Goal: Task Accomplishment & Management: Manage account settings

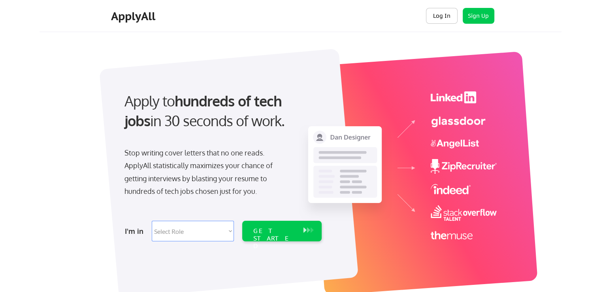
click at [439, 16] on button "Log In" at bounding box center [442, 16] width 32 height 16
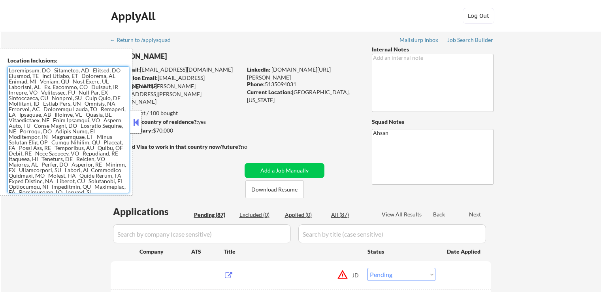
select select ""pending""
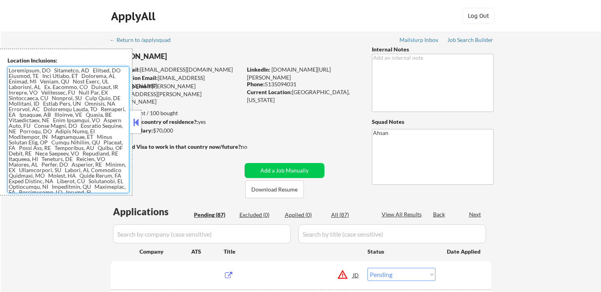
select select ""pending""
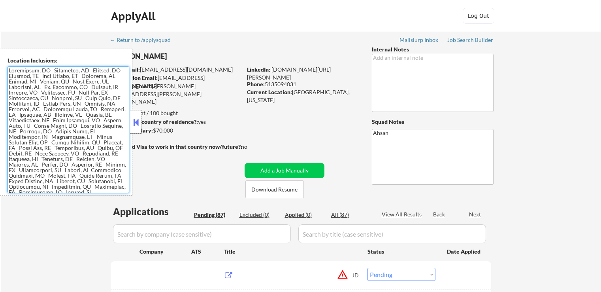
select select ""pending""
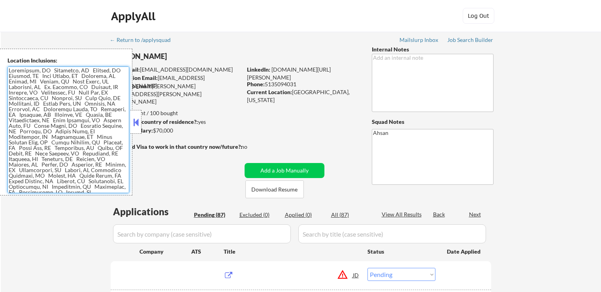
select select ""pending""
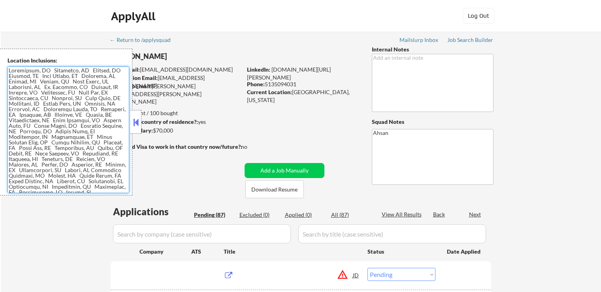
select select ""pending""
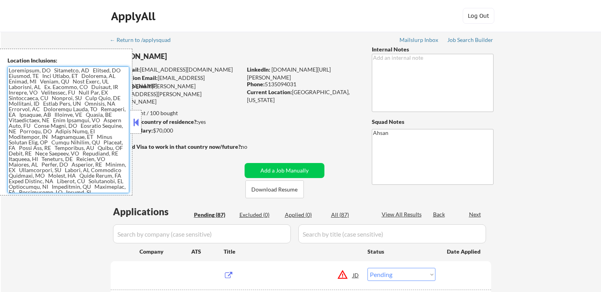
select select ""pending""
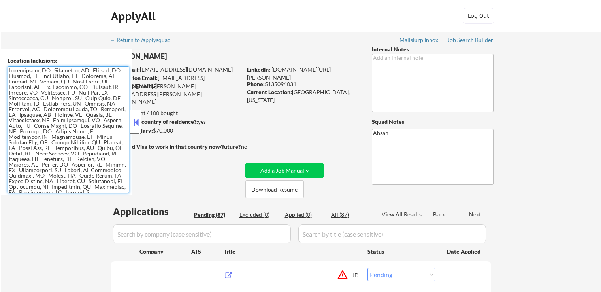
select select ""pending""
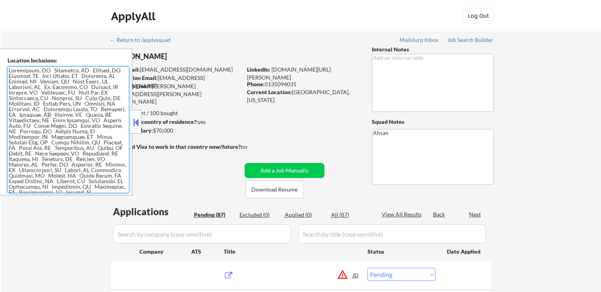
select select ""pending""
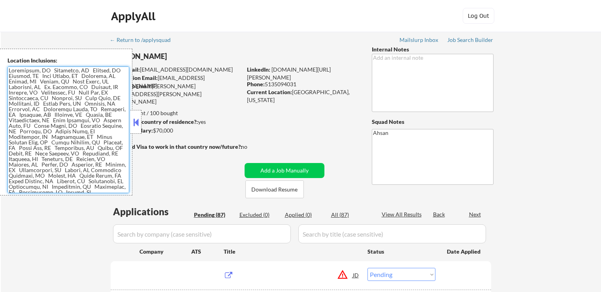
select select ""pending""
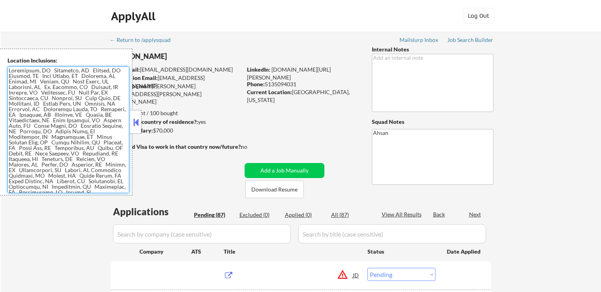
select select ""pending""
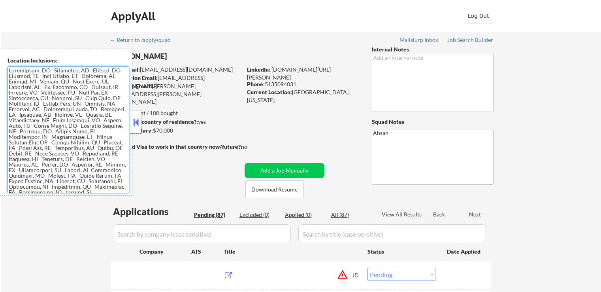
select select ""pending""
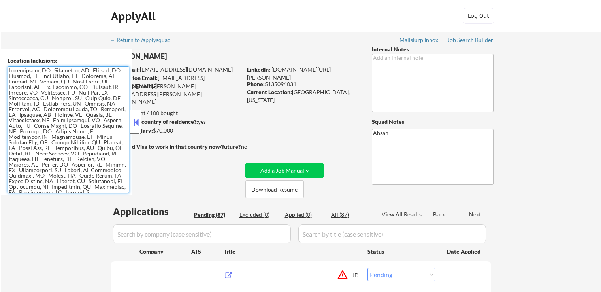
select select ""pending""
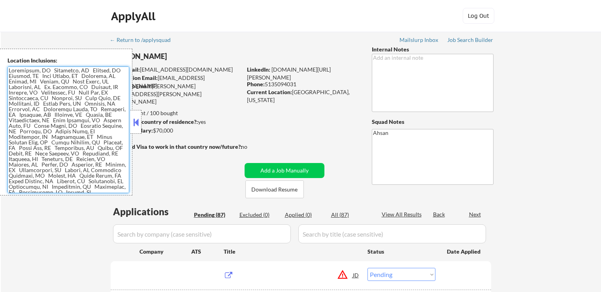
select select ""pending""
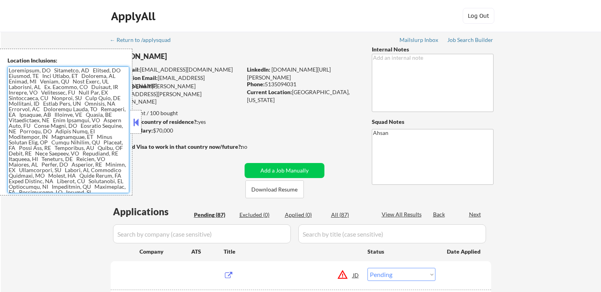
select select ""pending""
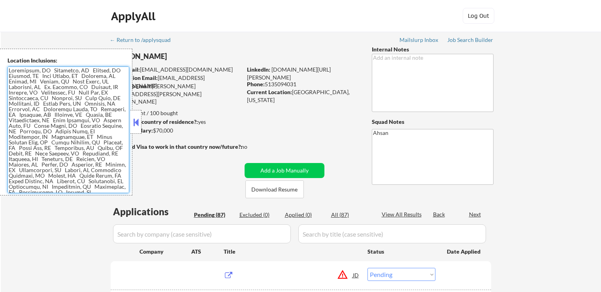
select select ""pending""
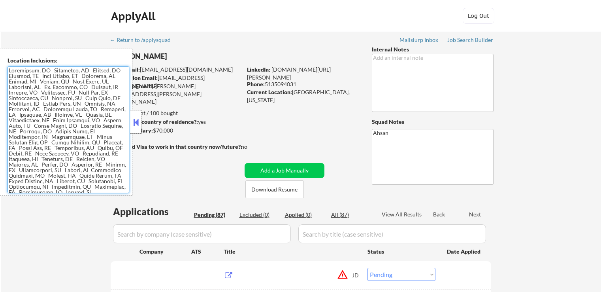
select select ""pending""
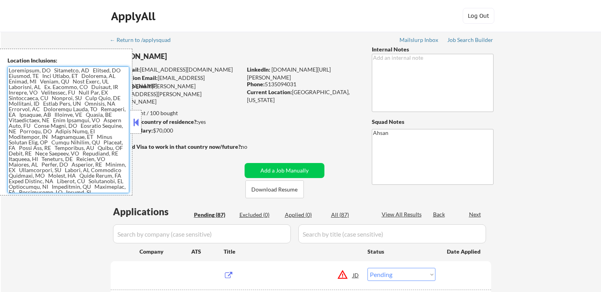
select select ""pending""
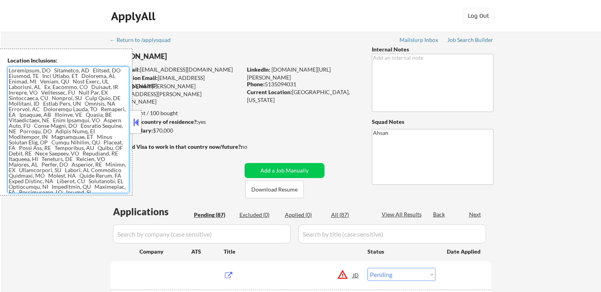
select select ""pending""
click at [134, 116] on button at bounding box center [136, 122] width 9 height 12
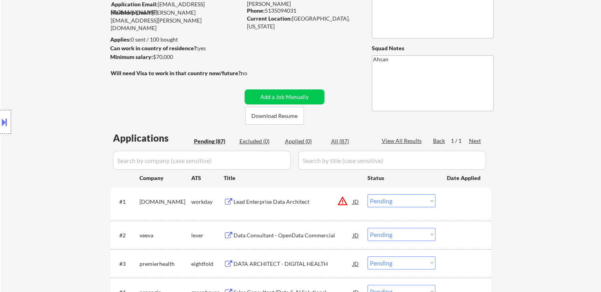
scroll to position [158, 0]
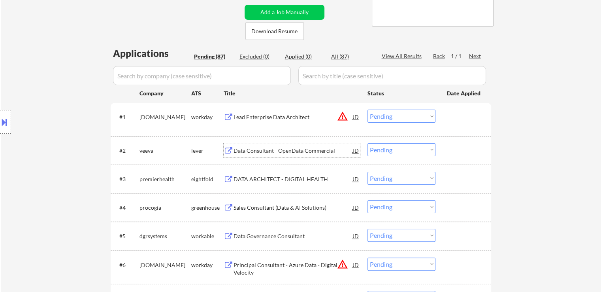
click at [253, 149] on div "Data Consultant - OpenData Commercial" at bounding box center [293, 151] width 119 height 8
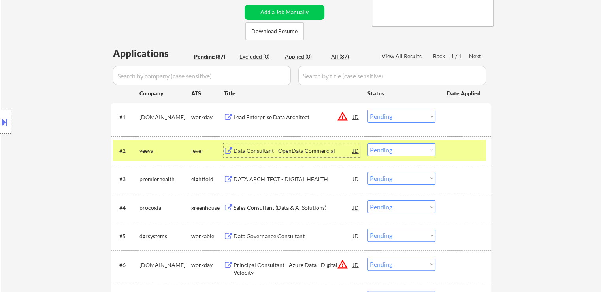
click at [354, 117] on div "JD" at bounding box center [356, 116] width 8 height 14
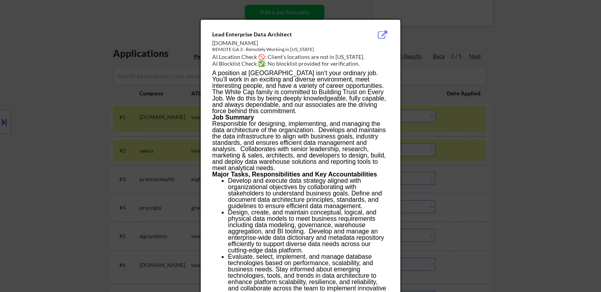
click at [511, 78] on div at bounding box center [300, 146] width 601 height 292
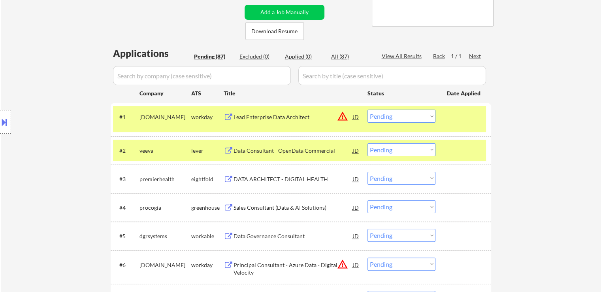
click at [0, 119] on button at bounding box center [4, 121] width 9 height 13
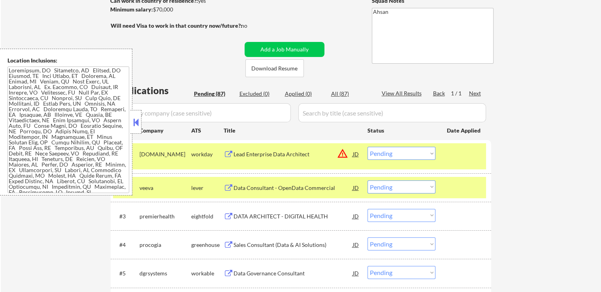
scroll to position [198, 0]
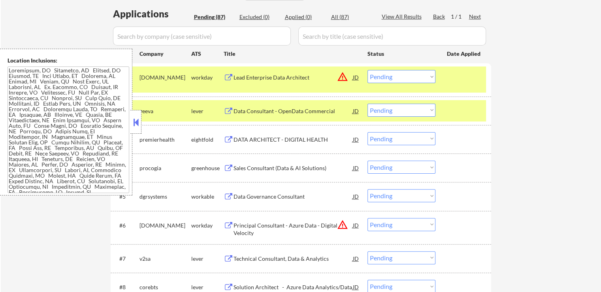
click at [254, 171] on div "Sales Consultant (Data & AI Solutions)" at bounding box center [293, 168] width 119 height 8
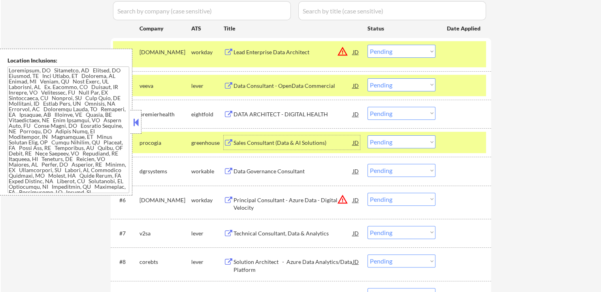
scroll to position [237, 0]
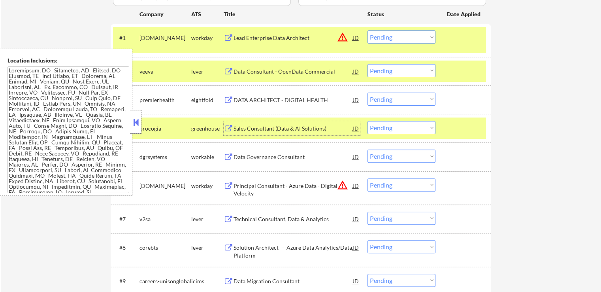
click at [356, 185] on div "JD" at bounding box center [356, 185] width 8 height 14
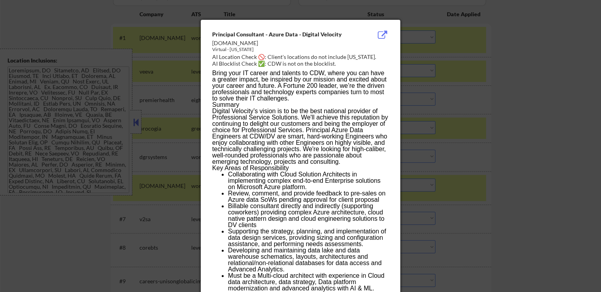
click at [542, 173] on div at bounding box center [300, 146] width 601 height 292
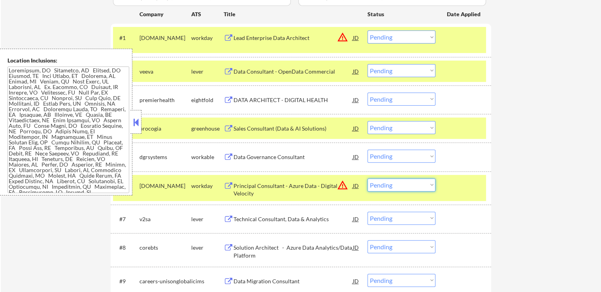
drag, startPoint x: 409, startPoint y: 185, endPoint x: 408, endPoint y: 190, distance: 5.0
click at [409, 185] on select "Choose an option... Pending Applied Excluded (Questions) Excluded (Expired) Exc…" at bounding box center [401, 184] width 68 height 13
click at [367, 178] on select "Choose an option... Pending Applied Excluded (Questions) Excluded (Expired) Exc…" at bounding box center [401, 184] width 68 height 13
select select ""pending""
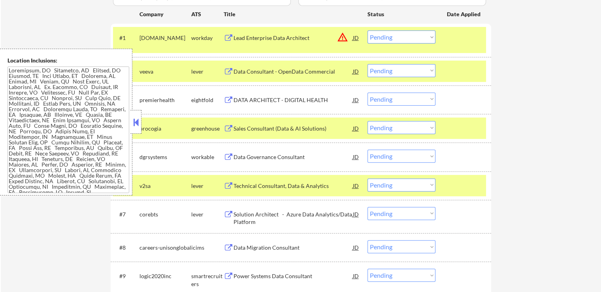
click at [398, 68] on select "Choose an option... Pending Applied Excluded (Questions) Excluded (Expired) Exc…" at bounding box center [401, 70] width 68 height 13
click at [367, 64] on select "Choose an option... Pending Applied Excluded (Questions) Excluded (Expired) Exc…" at bounding box center [401, 70] width 68 height 13
select select ""pending""
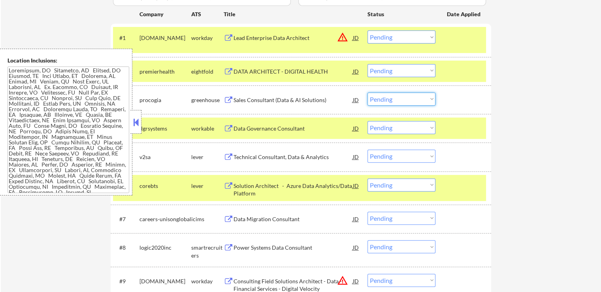
drag, startPoint x: 389, startPoint y: 99, endPoint x: 389, endPoint y: 105, distance: 5.5
click at [389, 99] on select "Choose an option... Pending Applied Excluded (Questions) Excluded (Expired) Exc…" at bounding box center [401, 98] width 68 height 13
click at [367, 92] on select "Choose an option... Pending Applied Excluded (Questions) Excluded (Expired) Exc…" at bounding box center [401, 98] width 68 height 13
click at [243, 130] on div "Data Governance Consultant" at bounding box center [293, 128] width 119 height 8
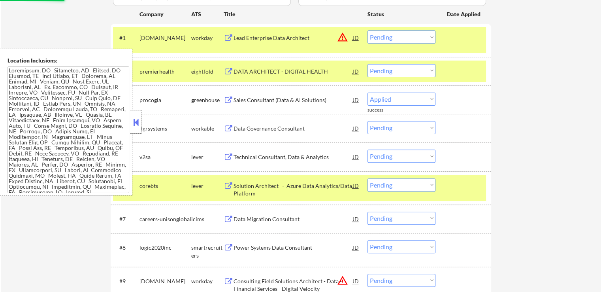
select select ""pending""
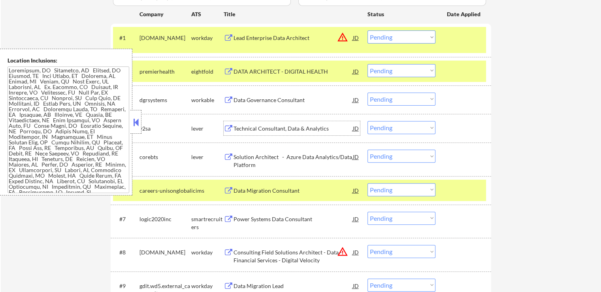
click at [255, 131] on div "Technical Consultant, Data & Analytics" at bounding box center [293, 128] width 119 height 8
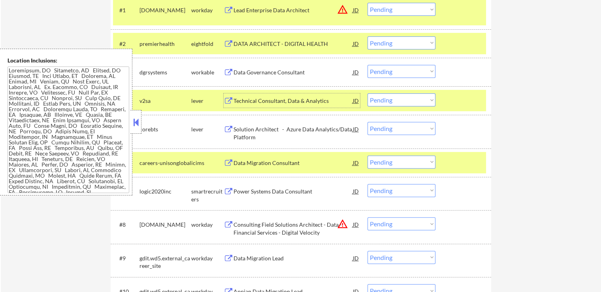
scroll to position [277, 0]
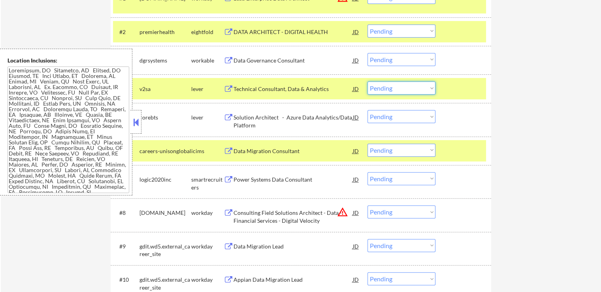
drag, startPoint x: 401, startPoint y: 85, endPoint x: 403, endPoint y: 89, distance: 4.1
click at [401, 85] on select "Choose an option... Pending Applied Excluded (Questions) Excluded (Expired) Exc…" at bounding box center [401, 87] width 68 height 13
click at [367, 81] on select "Choose an option... Pending Applied Excluded (Questions) Excluded (Expired) Exc…" at bounding box center [401, 87] width 68 height 13
select select ""pending""
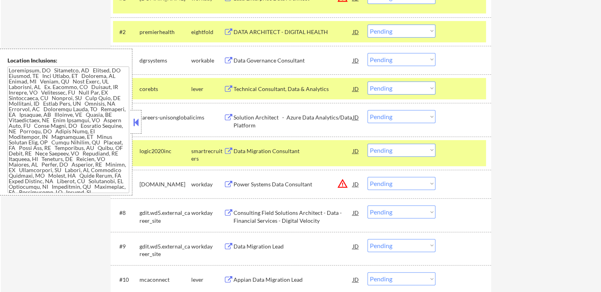
click at [390, 60] on select "Choose an option... Pending Applied Excluded (Questions) Excluded (Expired) Exc…" at bounding box center [401, 59] width 68 height 13
click at [367, 53] on select "Choose an option... Pending Applied Excluded (Questions) Excluded (Expired) Exc…" at bounding box center [401, 59] width 68 height 13
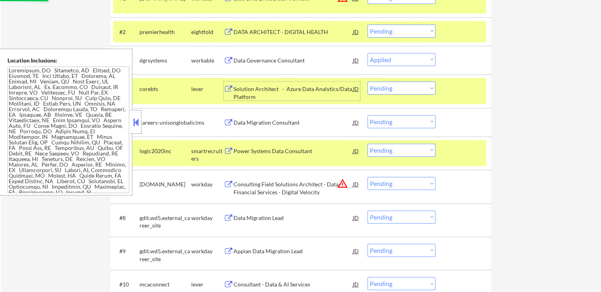
click at [250, 92] on div "Solution Architect - Azure Data Analytics/Data Platform" at bounding box center [293, 92] width 119 height 15
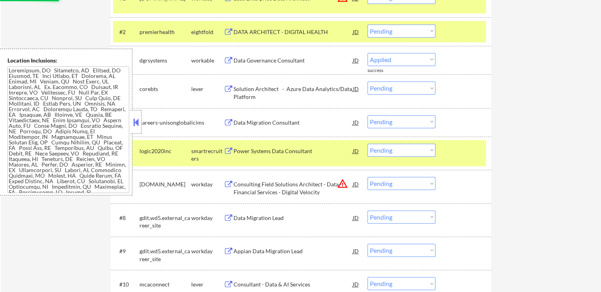
select select ""pending""
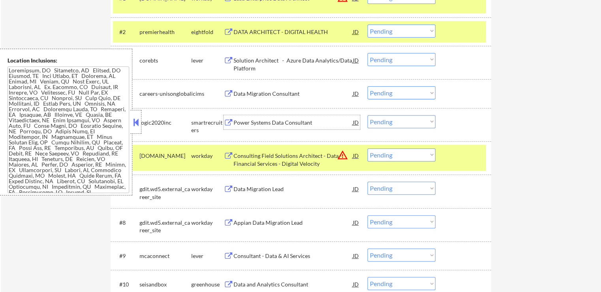
click at [258, 121] on div "Power Systems Data Consultant" at bounding box center [293, 123] width 119 height 8
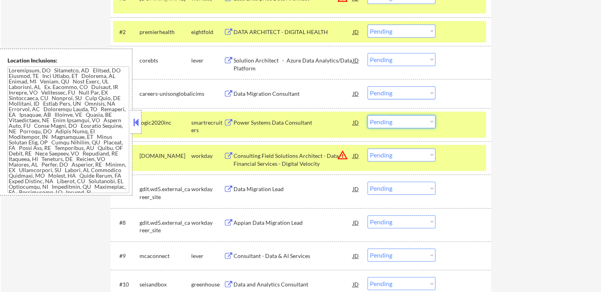
drag, startPoint x: 397, startPoint y: 120, endPoint x: 398, endPoint y: 127, distance: 7.2
click at [397, 120] on select "Choose an option... Pending Applied Excluded (Questions) Excluded (Expired) Exc…" at bounding box center [401, 121] width 68 height 13
click at [367, 115] on select "Choose an option... Pending Applied Excluded (Questions) Excluded (Expired) Exc…" at bounding box center [401, 121] width 68 height 13
select select ""pending""
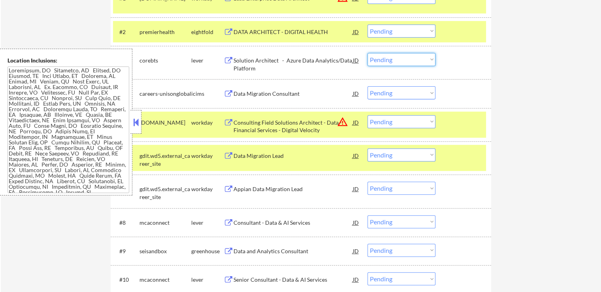
click at [387, 63] on select "Choose an option... Pending Applied Excluded (Questions) Excluded (Expired) Exc…" at bounding box center [401, 59] width 68 height 13
click at [367, 53] on select "Choose an option... Pending Applied Excluded (Questions) Excluded (Expired) Exc…" at bounding box center [401, 59] width 68 height 13
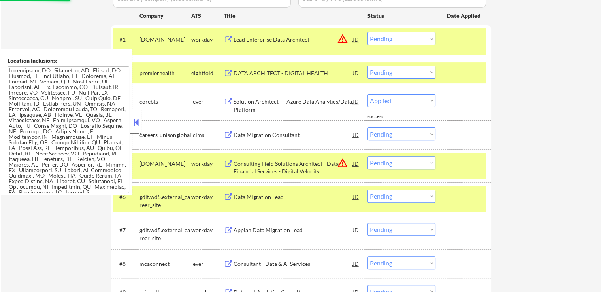
scroll to position [158, 0]
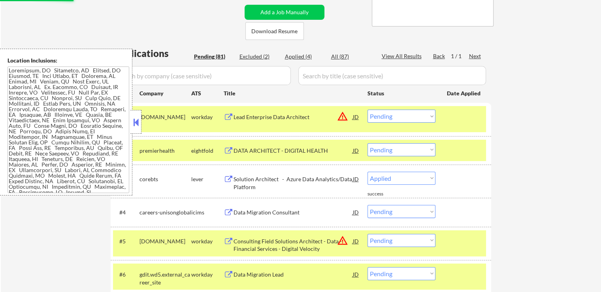
select select ""pending""
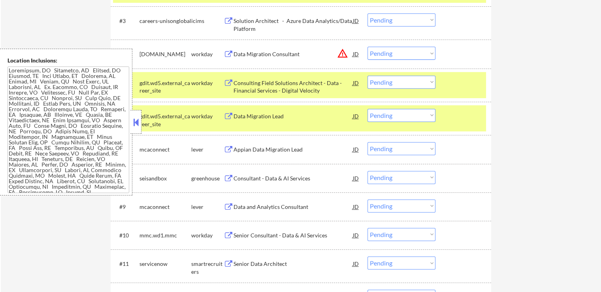
scroll to position [356, 0]
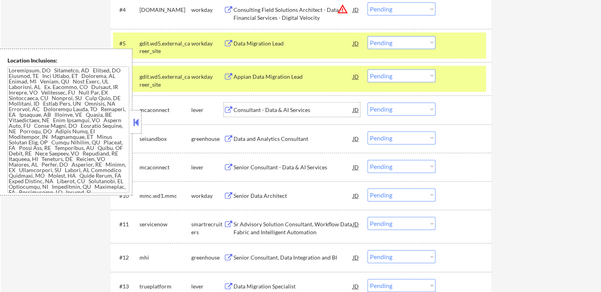
click at [245, 109] on div "Consultant - Data & AI Services" at bounding box center [293, 110] width 119 height 8
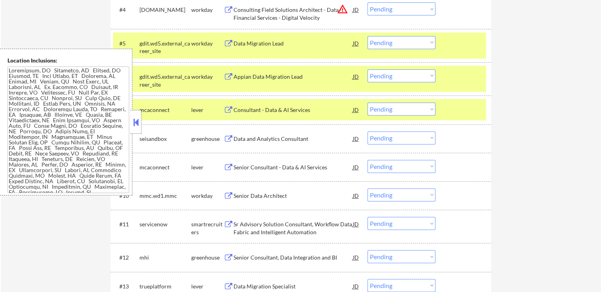
click at [243, 136] on div "Data and Analytics Consultant" at bounding box center [293, 139] width 119 height 8
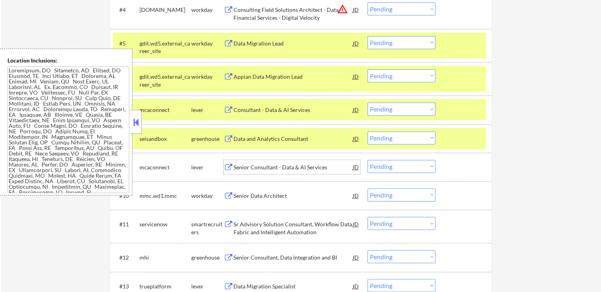
click at [242, 163] on div "Senior Consultant - Data & AI Services" at bounding box center [293, 167] width 119 height 8
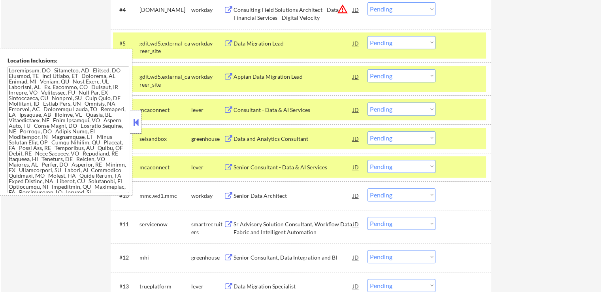
click at [240, 226] on div "Sr Advisory Solution Consultant, Workflow Data Fabric and Intelligent Automation" at bounding box center [293, 227] width 119 height 15
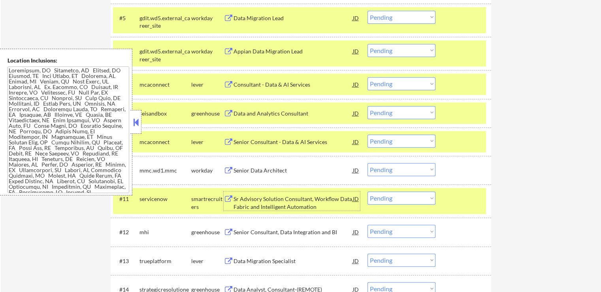
scroll to position [395, 0]
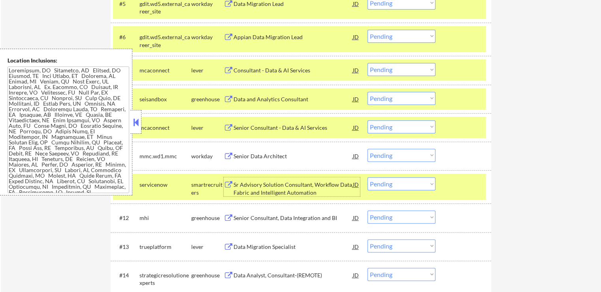
click at [392, 94] on select "Choose an option... Pending Applied Excluded (Questions) Excluded (Expired) Exc…" at bounding box center [401, 98] width 68 height 13
click at [367, 92] on select "Choose an option... Pending Applied Excluded (Questions) Excluded (Expired) Exc…" at bounding box center [401, 98] width 68 height 13
select select ""pending""
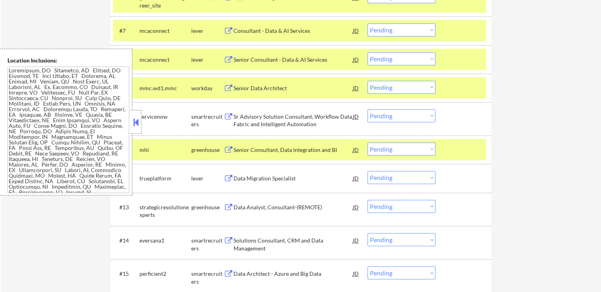
scroll to position [474, 0]
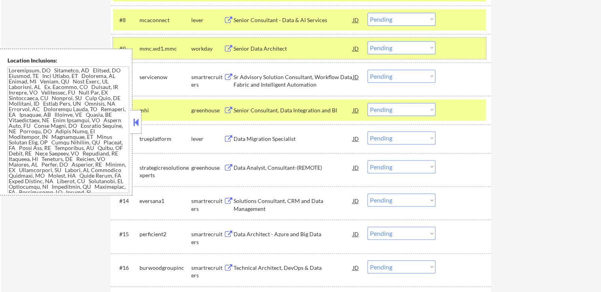
click at [461, 47] on div at bounding box center [464, 48] width 35 height 14
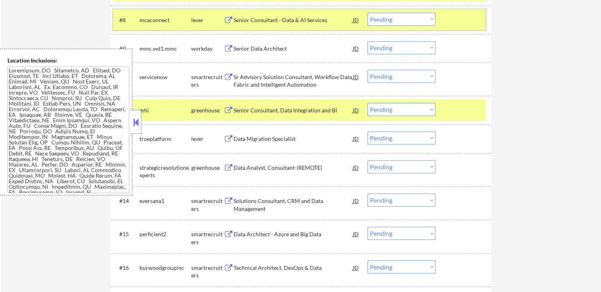
click at [461, 17] on div at bounding box center [464, 20] width 35 height 14
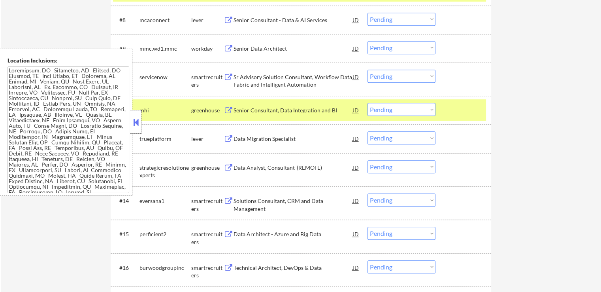
click at [260, 109] on div "Senior Consultant, Data Integration and BI" at bounding box center [293, 110] width 119 height 8
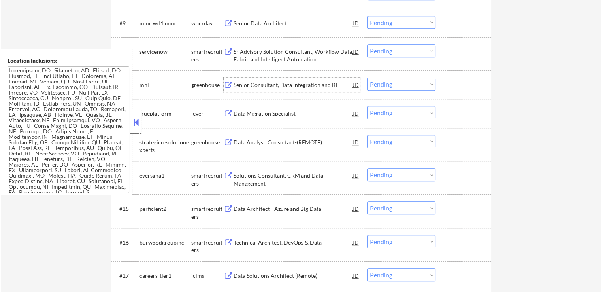
scroll to position [514, 0]
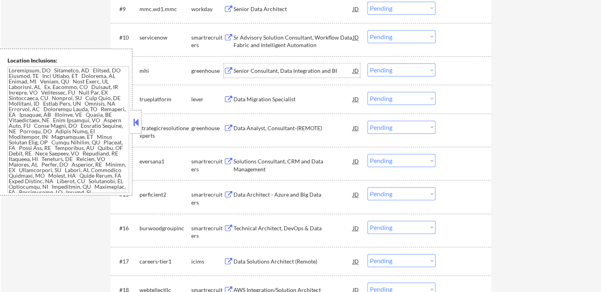
click at [392, 68] on select "Choose an option... Pending Applied Excluded (Questions) Excluded (Expired) Exc…" at bounding box center [401, 69] width 68 height 13
click at [367, 63] on select "Choose an option... Pending Applied Excluded (Questions) Excluded (Expired) Exc…" at bounding box center [401, 69] width 68 height 13
click at [253, 100] on div "Data Migration Specialist" at bounding box center [293, 99] width 119 height 8
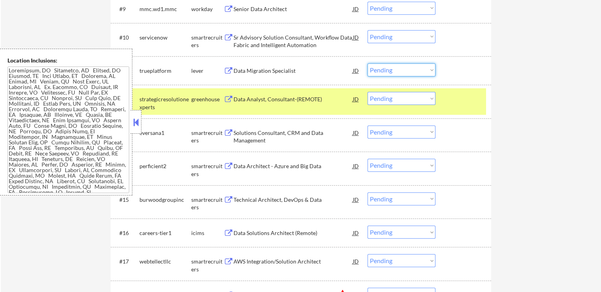
click at [391, 68] on select "Choose an option... Pending Applied Excluded (Questions) Excluded (Expired) Exc…" at bounding box center [401, 69] width 68 height 13
click at [367, 63] on select "Choose an option... Pending Applied Excluded (Questions) Excluded (Expired) Exc…" at bounding box center [401, 69] width 68 height 13
select select ""pending""
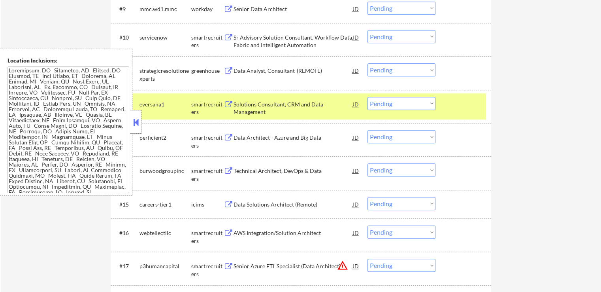
drag, startPoint x: 383, startPoint y: 35, endPoint x: 385, endPoint y: 39, distance: 4.4
click at [384, 35] on select "Choose an option... Pending Applied Excluded (Questions) Excluded (Expired) Exc…" at bounding box center [401, 36] width 68 height 13
click at [367, 30] on select "Choose an option... Pending Applied Excluded (Questions) Excluded (Expired) Exc…" at bounding box center [401, 36] width 68 height 13
select select ""pending""
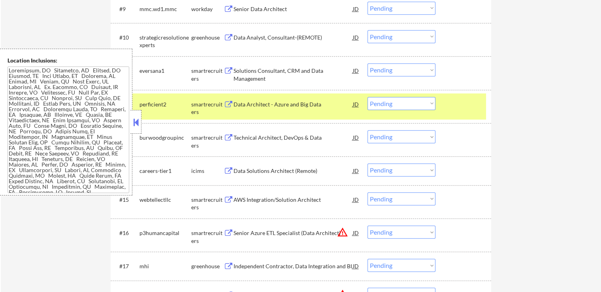
click at [243, 38] on div "Data Analyst, Consultant-(REMOTE)" at bounding box center [293, 38] width 119 height 8
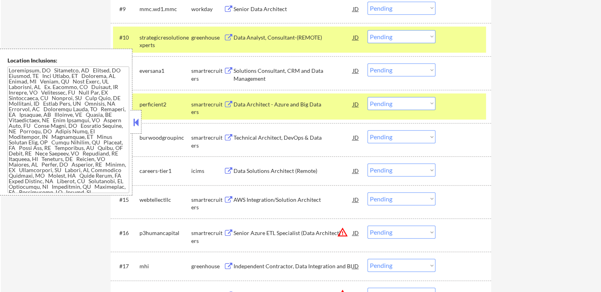
click at [248, 68] on div "Solutions Consultant, CRM and Data Management" at bounding box center [293, 74] width 119 height 15
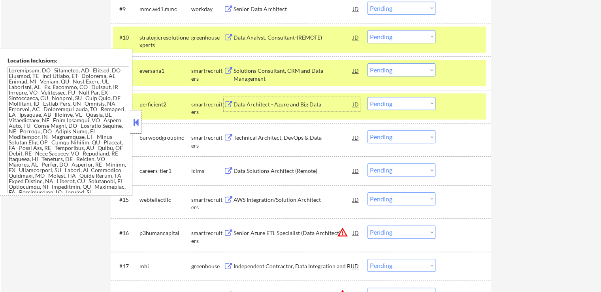
click at [248, 100] on div "Data Architect - Azure and Big Data" at bounding box center [293, 104] width 119 height 14
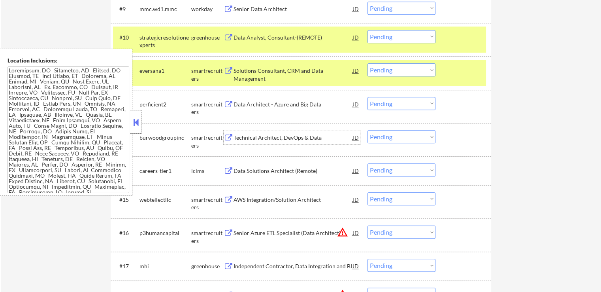
click at [249, 136] on div "Technical Architect, DevOps & Data" at bounding box center [293, 138] width 119 height 8
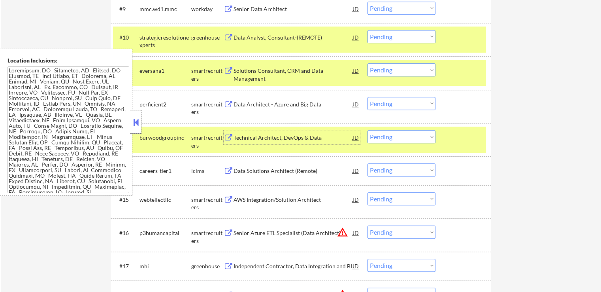
click at [408, 70] on select "Choose an option... Pending Applied Excluded (Questions) Excluded (Expired) Exc…" at bounding box center [401, 69] width 68 height 13
click at [367, 63] on select "Choose an option... Pending Applied Excluded (Questions) Excluded (Expired) Exc…" at bounding box center [401, 69] width 68 height 13
select select ""pending""
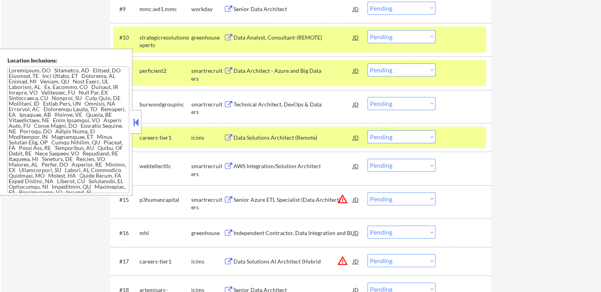
click at [395, 37] on select "Choose an option... Pending Applied Excluded (Questions) Excluded (Expired) Exc…" at bounding box center [401, 36] width 68 height 13
click at [367, 30] on select "Choose an option... Pending Applied Excluded (Questions) Excluded (Expired) Exc…" at bounding box center [401, 36] width 68 height 13
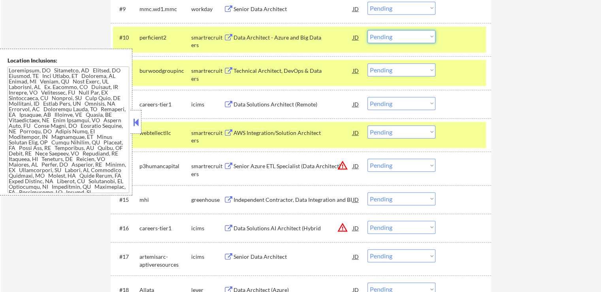
click at [392, 36] on select "Choose an option... Pending Applied Excluded (Questions) Excluded (Expired) Exc…" at bounding box center [401, 36] width 68 height 13
click at [367, 30] on select "Choose an option... Pending Applied Excluded (Questions) Excluded (Expired) Exc…" at bounding box center [401, 36] width 68 height 13
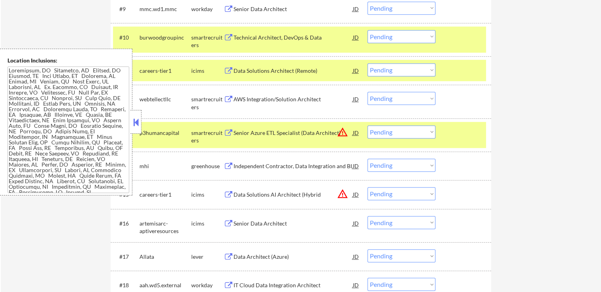
click at [403, 39] on select "Choose an option... Pending Applied Excluded (Questions) Excluded (Expired) Exc…" at bounding box center [401, 36] width 68 height 13
click at [367, 30] on select "Choose an option... Pending Applied Excluded (Questions) Excluded (Expired) Exc…" at bounding box center [401, 36] width 68 height 13
click at [239, 102] on div "AWS Integration/Solution Architect" at bounding box center [293, 99] width 119 height 8
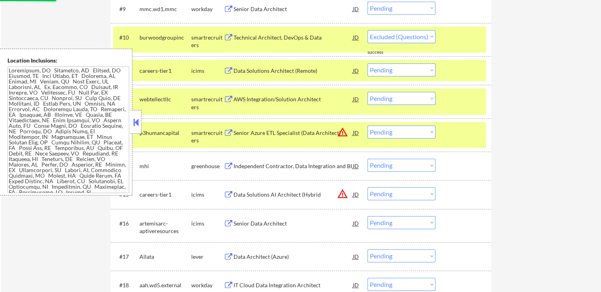
select select ""pending""
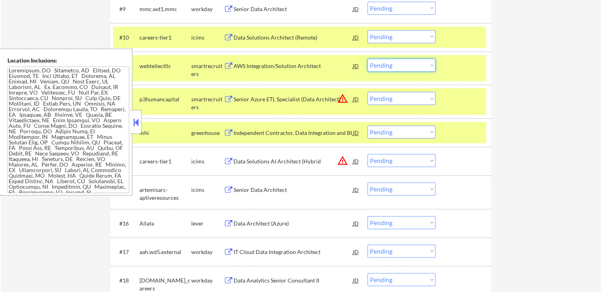
click at [379, 64] on select "Choose an option... Pending Applied Excluded (Questions) Excluded (Expired) Exc…" at bounding box center [401, 64] width 68 height 13
click at [367, 58] on select "Choose an option... Pending Applied Excluded (Questions) Excluded (Expired) Exc…" at bounding box center [401, 64] width 68 height 13
select select ""pending""
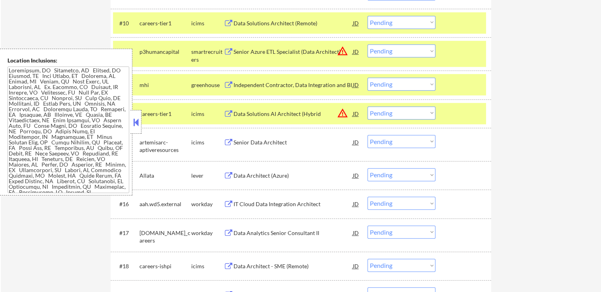
scroll to position [553, 0]
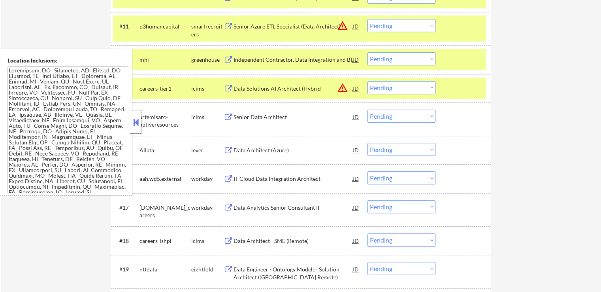
click at [254, 25] on div "Senior Azure ETL Specialist (Data Architect)" at bounding box center [293, 27] width 119 height 8
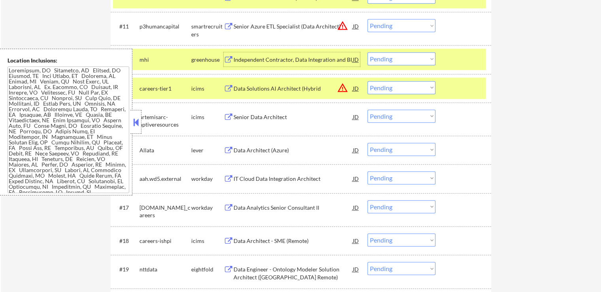
click at [256, 59] on div "Independent Contractor, Data Integration and BI" at bounding box center [293, 60] width 119 height 8
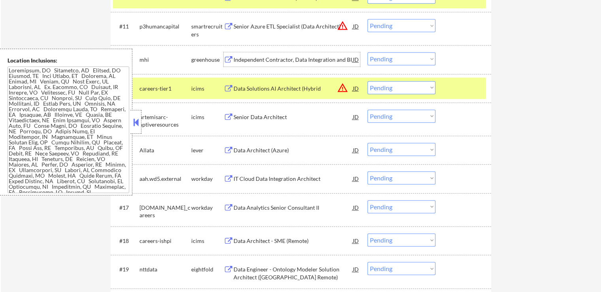
click at [240, 148] on div "Data Architect (Azure)" at bounding box center [293, 150] width 119 height 8
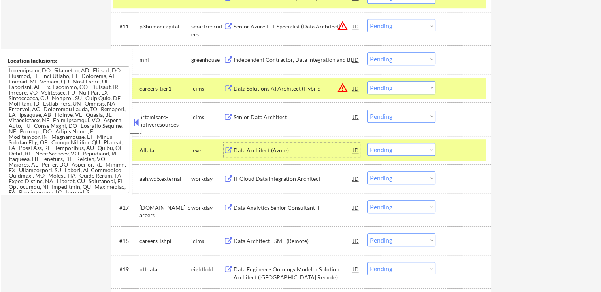
click at [383, 59] on select "Choose an option... Pending Applied Excluded (Questions) Excluded (Expired) Exc…" at bounding box center [401, 58] width 68 height 13
click at [367, 52] on select "Choose an option... Pending Applied Excluded (Questions) Excluded (Expired) Exc…" at bounding box center [401, 58] width 68 height 13
select select ""pending""
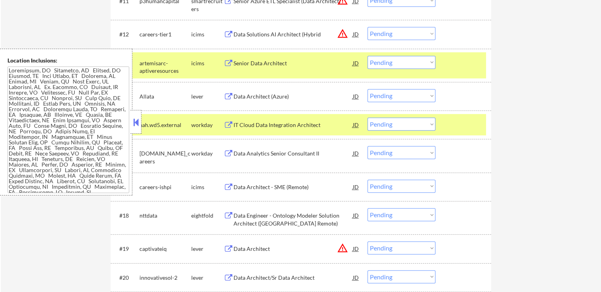
scroll to position [593, 0]
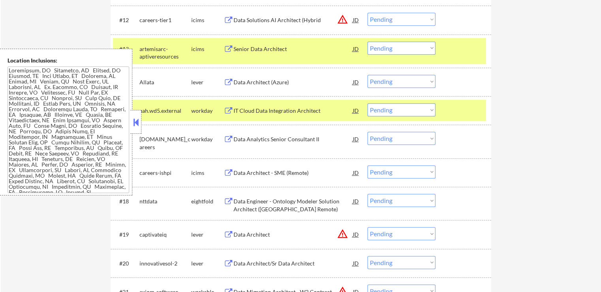
click at [403, 83] on select "Choose an option... Pending Applied Excluded (Questions) Excluded (Expired) Exc…" at bounding box center [401, 81] width 68 height 13
click at [367, 75] on select "Choose an option... Pending Applied Excluded (Questions) Excluded (Expired) Exc…" at bounding box center [401, 81] width 68 height 13
select select ""pending""
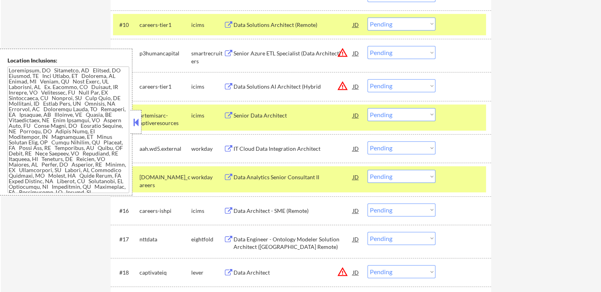
scroll to position [514, 0]
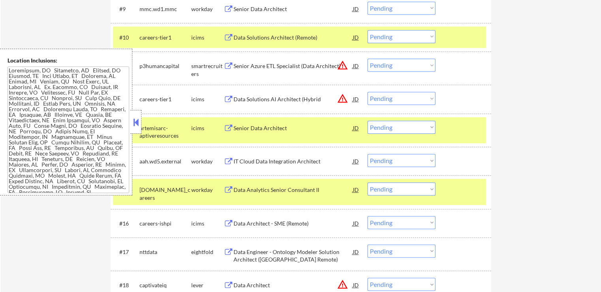
drag, startPoint x: 387, startPoint y: 63, endPoint x: 389, endPoint y: 70, distance: 7.4
click at [387, 64] on select "Choose an option... Pending Applied Excluded (Questions) Excluded (Expired) Exc…" at bounding box center [401, 64] width 68 height 13
click at [367, 58] on select "Choose an option... Pending Applied Excluded (Questions) Excluded (Expired) Exc…" at bounding box center [401, 64] width 68 height 13
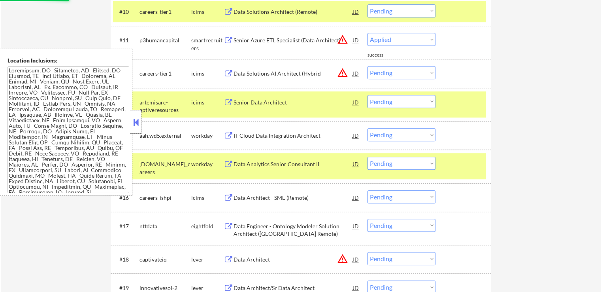
scroll to position [553, 0]
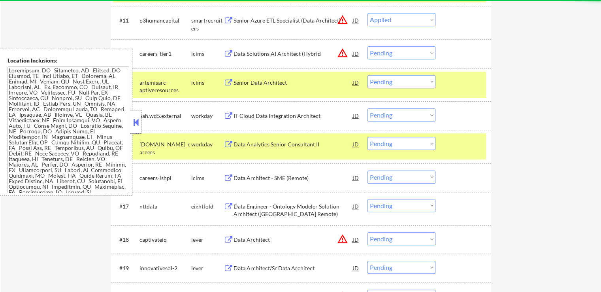
select select ""pending""
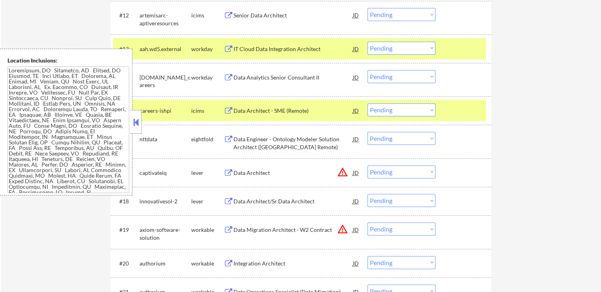
scroll to position [632, 0]
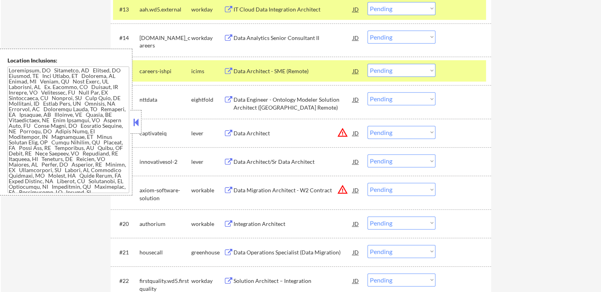
click at [253, 135] on div "Data Architect" at bounding box center [293, 133] width 119 height 8
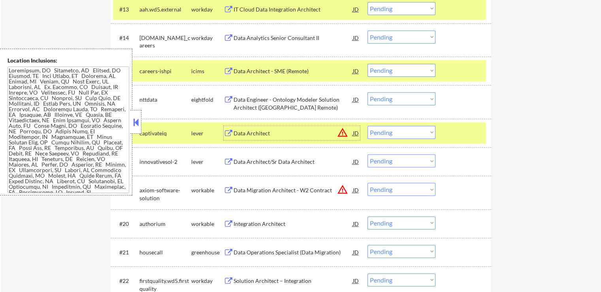
click at [243, 160] on div "Data Architect/Sr Data Architect" at bounding box center [293, 162] width 119 height 8
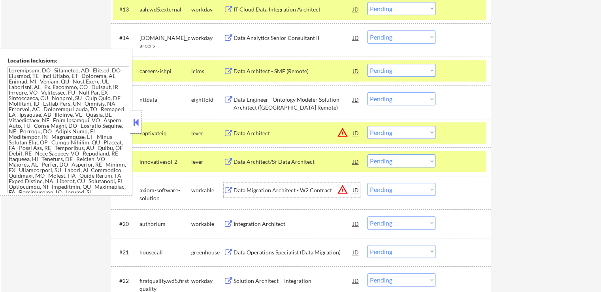
click at [248, 188] on div "Data Migration Architect - W2 Contract" at bounding box center [293, 190] width 119 height 8
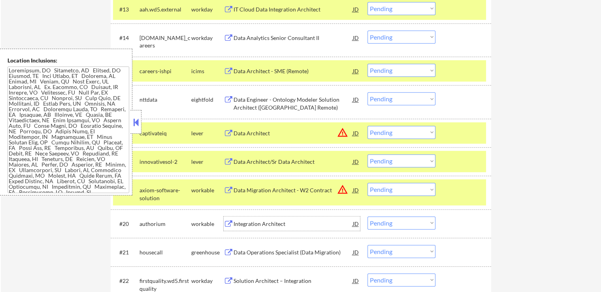
click at [241, 226] on div "Integration Architect" at bounding box center [293, 224] width 119 height 8
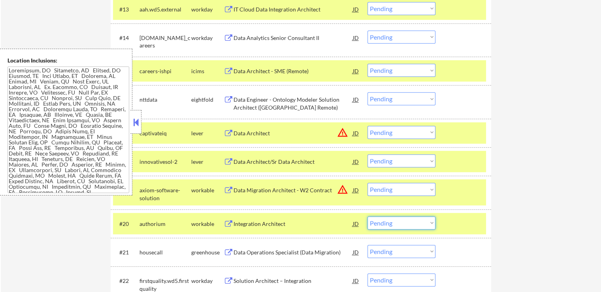
click at [401, 225] on select "Choose an option... Pending Applied Excluded (Questions) Excluded (Expired) Exc…" at bounding box center [401, 222] width 68 height 13
click at [367, 216] on select "Choose an option... Pending Applied Excluded (Questions) Excluded (Expired) Exc…" at bounding box center [401, 222] width 68 height 13
select select ""pending""
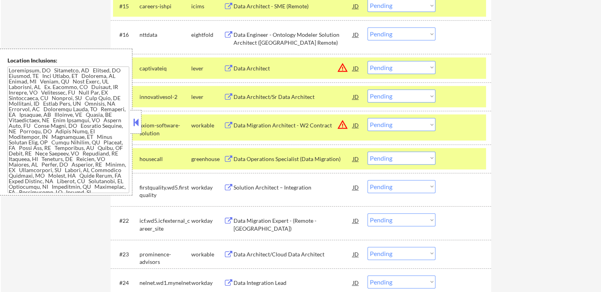
scroll to position [711, 0]
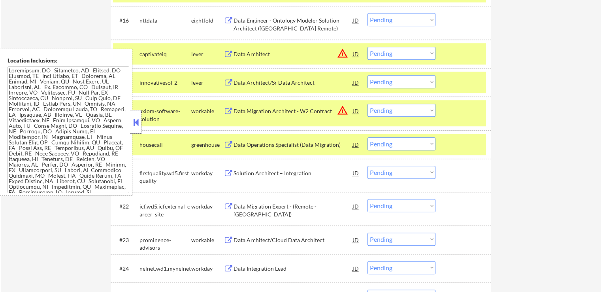
drag, startPoint x: 388, startPoint y: 111, endPoint x: 392, endPoint y: 116, distance: 6.2
click at [390, 111] on select "Choose an option... Pending Applied Excluded (Questions) Excluded (Expired) Exc…" at bounding box center [401, 110] width 68 height 13
select select ""applied""
click at [367, 104] on select "Choose an option... Pending Applied Excluded (Questions) Excluded (Expired) Exc…" at bounding box center [401, 110] width 68 height 13
click at [400, 79] on select "Choose an option... Pending Applied Excluded (Questions) Excluded (Expired) Exc…" at bounding box center [401, 81] width 68 height 13
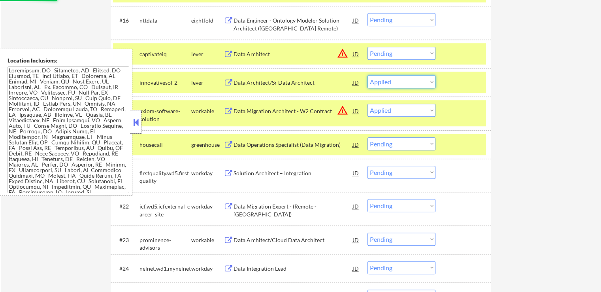
click at [367, 75] on select "Choose an option... Pending Applied Excluded (Questions) Excluded (Expired) Exc…" at bounding box center [401, 81] width 68 height 13
click at [242, 141] on div "Data Operations Specialist (Data Migration)" at bounding box center [293, 145] width 119 height 8
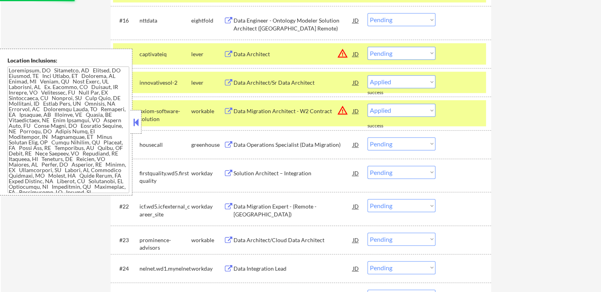
select select ""pending""
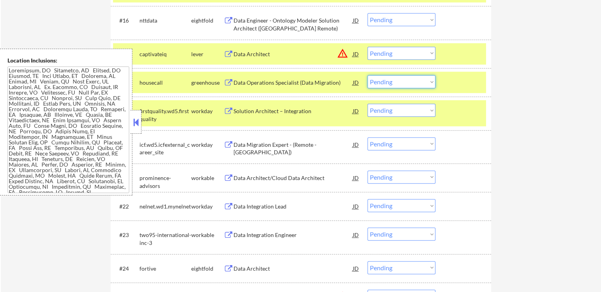
click at [392, 84] on select "Choose an option... Pending Applied Excluded (Questions) Excluded (Expired) Exc…" at bounding box center [401, 81] width 68 height 13
click at [367, 75] on select "Choose an option... Pending Applied Excluded (Questions) Excluded (Expired) Exc…" at bounding box center [401, 81] width 68 height 13
click at [252, 181] on div "Data Architect/Cloud Data Architect" at bounding box center [293, 178] width 119 height 8
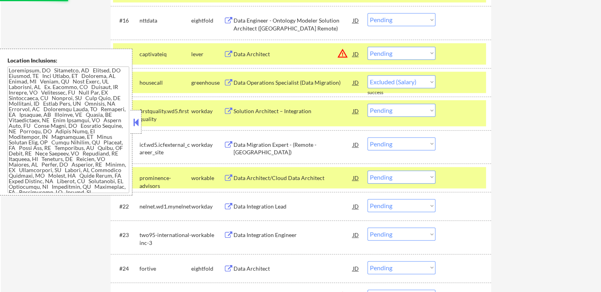
select select ""pending""
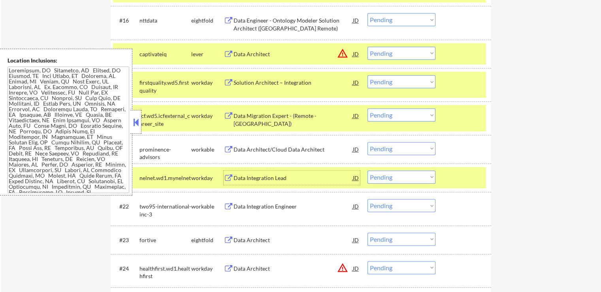
click at [396, 55] on select "Choose an option... Pending Applied Excluded (Questions) Excluded (Expired) Exc…" at bounding box center [401, 53] width 68 height 13
click at [367, 47] on select "Choose an option... Pending Applied Excluded (Questions) Excluded (Expired) Exc…" at bounding box center [401, 53] width 68 height 13
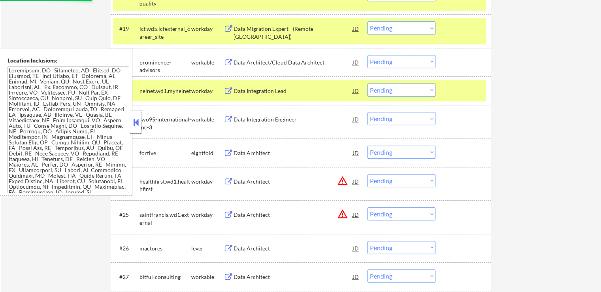
scroll to position [751, 0]
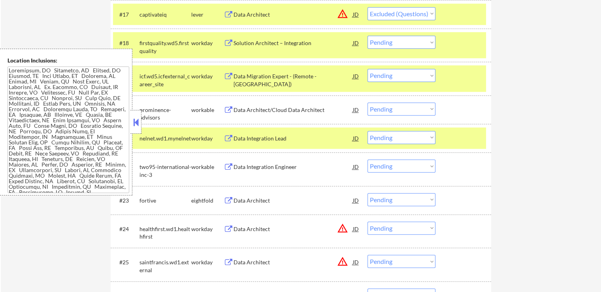
select select ""pending""
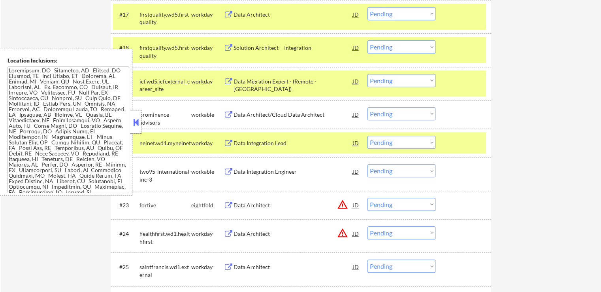
scroll to position [790, 0]
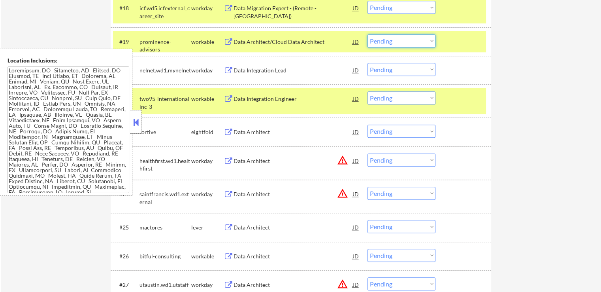
click at [402, 43] on select "Choose an option... Pending Applied Excluded (Questions) Excluded (Expired) Exc…" at bounding box center [401, 40] width 68 height 13
click at [367, 34] on select "Choose an option... Pending Applied Excluded (Questions) Excluded (Expired) Exc…" at bounding box center [401, 40] width 68 height 13
click at [252, 98] on div "Data Integration Engineer" at bounding box center [293, 99] width 119 height 8
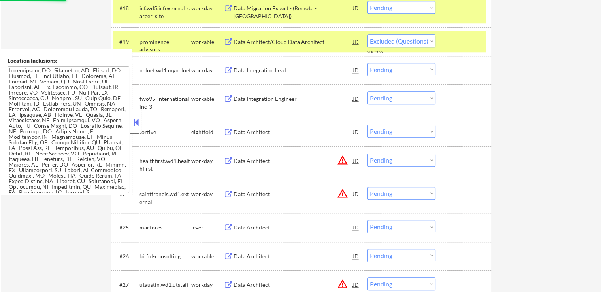
select select ""pending""
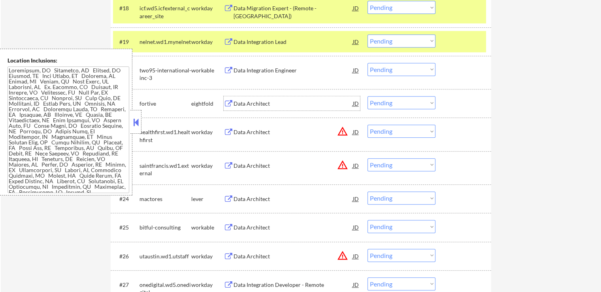
click at [384, 73] on select "Choose an option... Pending Applied Excluded (Questions) Excluded (Expired) Exc…" at bounding box center [401, 69] width 68 height 13
click at [367, 63] on select "Choose an option... Pending Applied Excluded (Questions) Excluded (Expired) Exc…" at bounding box center [401, 69] width 68 height 13
select select ""pending""
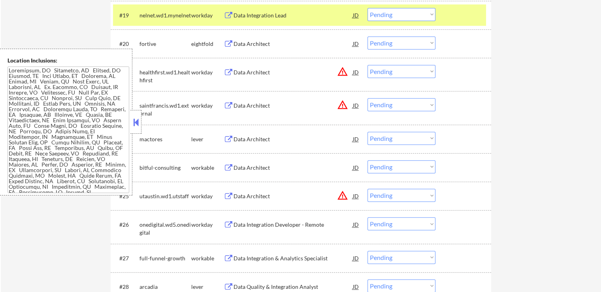
scroll to position [830, 0]
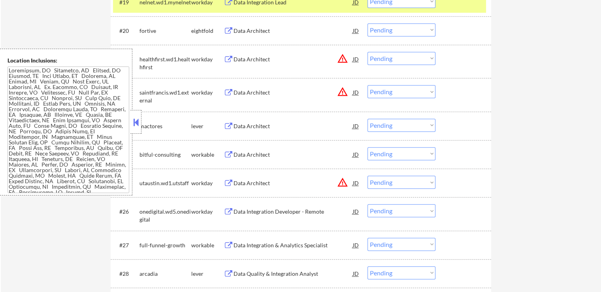
click at [244, 126] on div "Data Architect" at bounding box center [293, 126] width 119 height 8
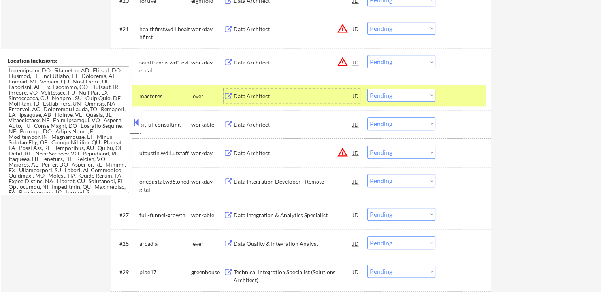
scroll to position [909, 0]
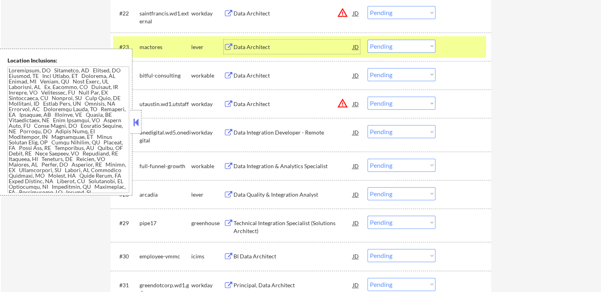
click at [247, 74] on div "Data Architect" at bounding box center [293, 76] width 119 height 8
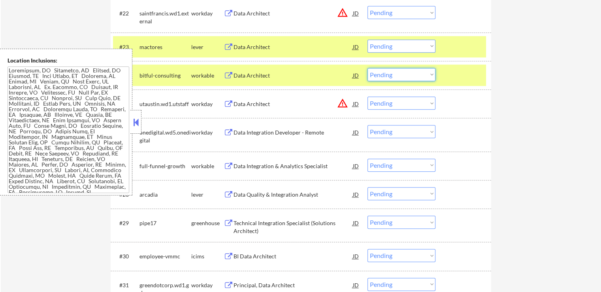
click at [386, 75] on select "Choose an option... Pending Applied Excluded (Questions) Excluded (Expired) Exc…" at bounding box center [401, 74] width 68 height 13
select select ""applied""
click at [367, 68] on select "Choose an option... Pending Applied Excluded (Questions) Excluded (Expired) Exc…" at bounding box center [401, 74] width 68 height 13
drag, startPoint x: 393, startPoint y: 47, endPoint x: 393, endPoint y: 51, distance: 4.3
click at [393, 47] on select "Choose an option... Pending Applied Excluded (Questions) Excluded (Expired) Exc…" at bounding box center [401, 46] width 68 height 13
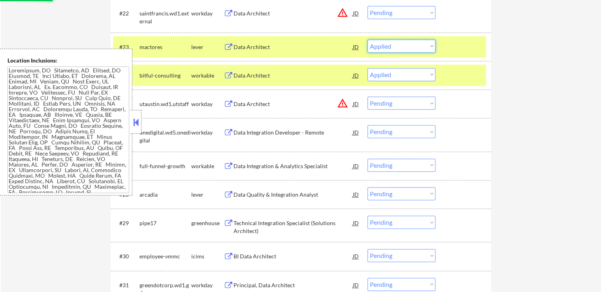
click at [367, 40] on select "Choose an option... Pending Applied Excluded (Questions) Excluded (Expired) Exc…" at bounding box center [401, 46] width 68 height 13
select select ""pending""
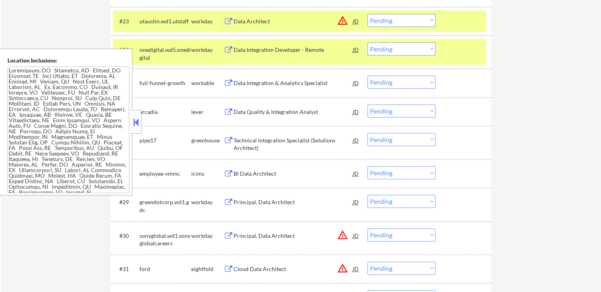
scroll to position [948, 0]
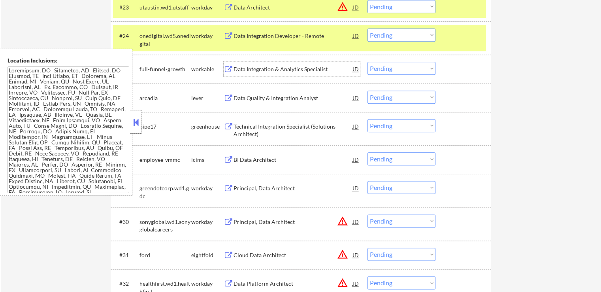
click at [252, 72] on div "Data Integration & Analytics Specialist" at bounding box center [293, 69] width 119 height 8
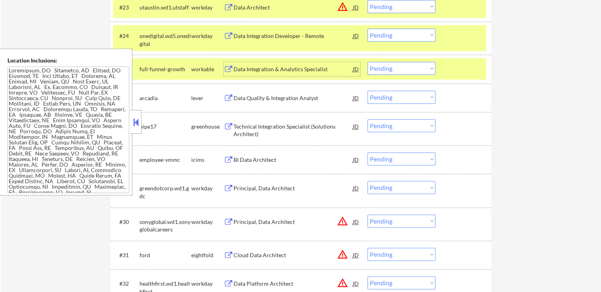
click at [408, 65] on select "Choose an option... Pending Applied Excluded (Questions) Excluded (Expired) Exc…" at bounding box center [401, 68] width 68 height 13
click at [367, 62] on select "Choose an option... Pending Applied Excluded (Questions) Excluded (Expired) Exc…" at bounding box center [401, 68] width 68 height 13
click at [267, 96] on div "Data Quality & Integration Analyst" at bounding box center [293, 98] width 119 height 8
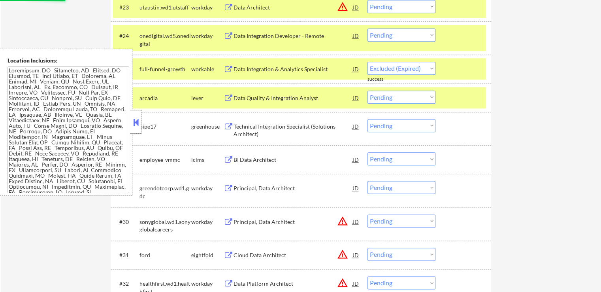
select select ""pending""
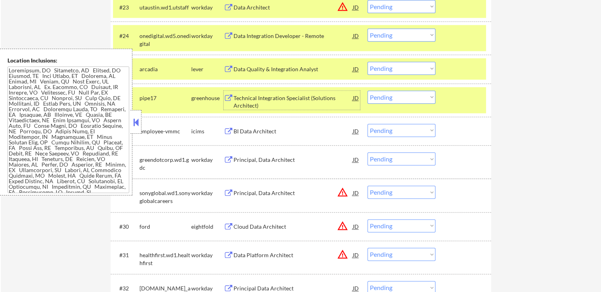
click at [273, 97] on div "Technical Integration Specialist (Solutions Architect)" at bounding box center [293, 101] width 119 height 15
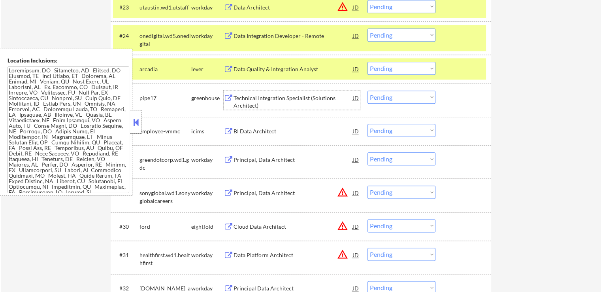
drag, startPoint x: 407, startPoint y: 94, endPoint x: 408, endPoint y: 100, distance: 5.6
click at [407, 94] on select "Choose an option... Pending Applied Excluded (Questions) Excluded (Expired) Exc…" at bounding box center [401, 96] width 68 height 13
select select ""excluded""
click at [367, 90] on select "Choose an option... Pending Applied Excluded (Questions) Excluded (Expired) Exc…" at bounding box center [401, 96] width 68 height 13
drag, startPoint x: 403, startPoint y: 68, endPoint x: 404, endPoint y: 73, distance: 5.2
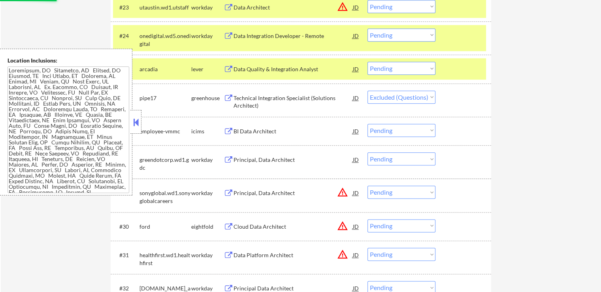
click at [403, 68] on select "Choose an option... Pending Applied Excluded (Questions) Excluded (Expired) Exc…" at bounding box center [401, 68] width 68 height 13
select select ""applied""
click at [367, 62] on select "Choose an option... Pending Applied Excluded (Questions) Excluded (Expired) Exc…" at bounding box center [401, 68] width 68 height 13
select select ""pending""
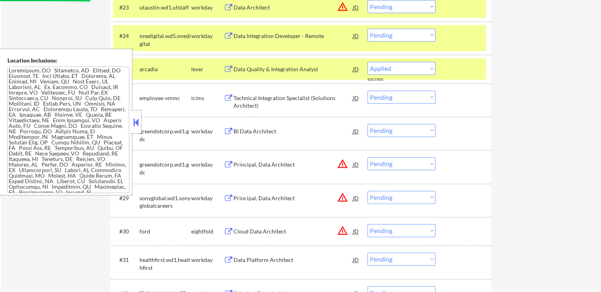
select select ""pending""
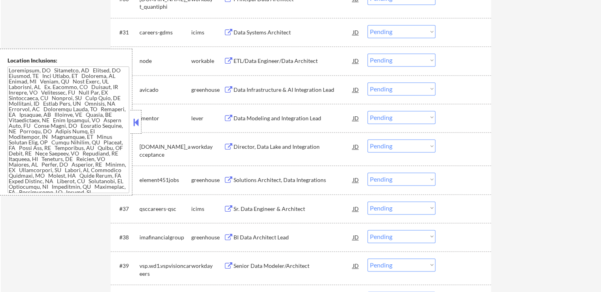
scroll to position [1185, 0]
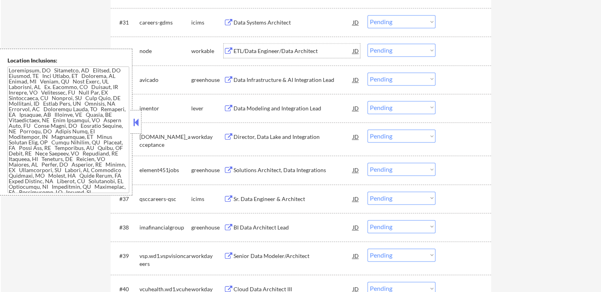
click at [235, 47] on div "ETL/Data Engineer/Data Architect" at bounding box center [293, 51] width 119 height 8
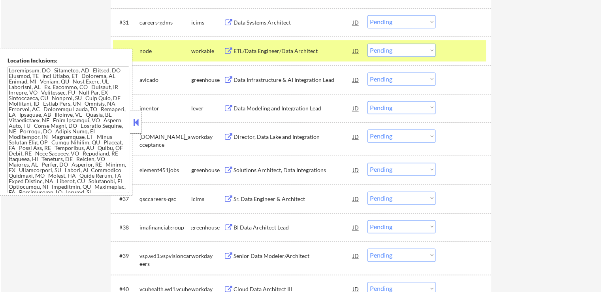
click at [239, 78] on div "Data Infrastructure & AI Integration Lead" at bounding box center [293, 80] width 119 height 8
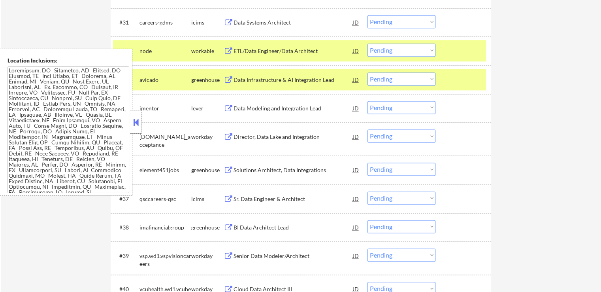
click at [240, 104] on div "Data Modeling and Integration Lead" at bounding box center [293, 108] width 119 height 8
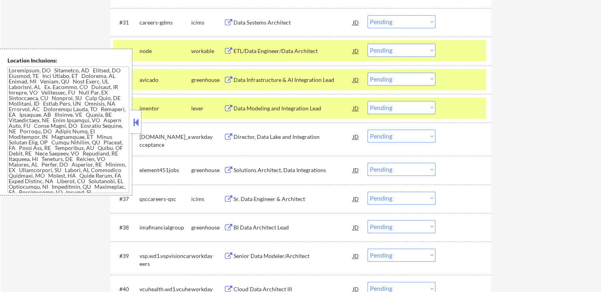
click at [240, 167] on div "Solutions Architect, Data Integrations" at bounding box center [293, 170] width 119 height 8
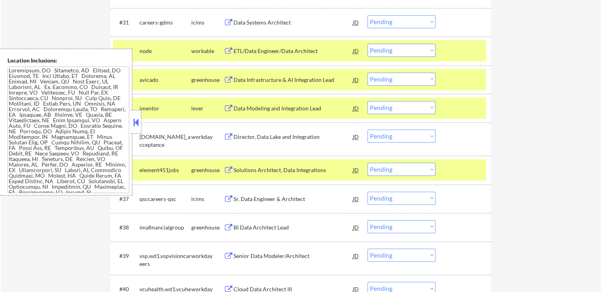
click at [232, 220] on div "BI Data Architect Lead JD warning_amber" at bounding box center [292, 227] width 136 height 14
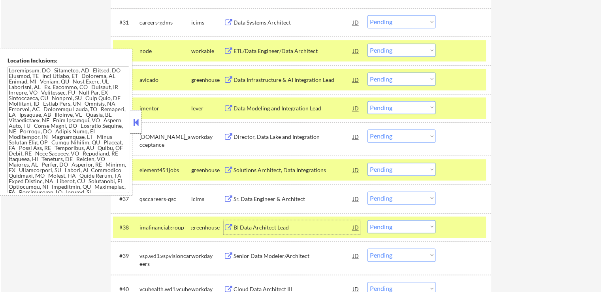
click at [403, 111] on select "Choose an option... Pending Applied Excluded (Questions) Excluded (Expired) Exc…" at bounding box center [401, 107] width 68 height 13
click at [367, 101] on select "Choose an option... Pending Applied Excluded (Questions) Excluded (Expired) Exc…" at bounding box center [401, 107] width 68 height 13
select select ""pending""
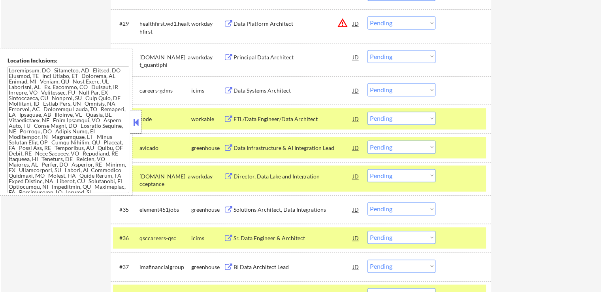
scroll to position [1146, 0]
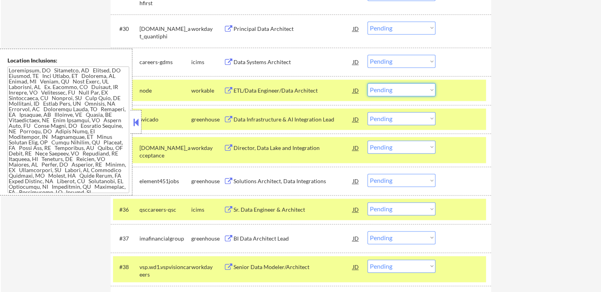
click at [390, 89] on select "Choose an option... Pending Applied Excluded (Questions) Excluded (Expired) Exc…" at bounding box center [401, 89] width 68 height 13
click at [367, 83] on select "Choose an option... Pending Applied Excluded (Questions) Excluded (Expired) Exc…" at bounding box center [401, 89] width 68 height 13
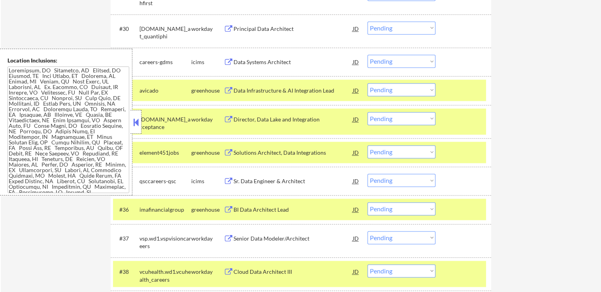
drag, startPoint x: 391, startPoint y: 89, endPoint x: 394, endPoint y: 95, distance: 6.2
click at [392, 89] on select "Choose an option... Pending Applied Excluded (Questions) Excluded (Expired) Exc…" at bounding box center [401, 89] width 68 height 13
click at [367, 83] on select "Choose an option... Pending Applied Excluded (Questions) Excluded (Expired) Exc…" at bounding box center [401, 89] width 68 height 13
select select ""pending""
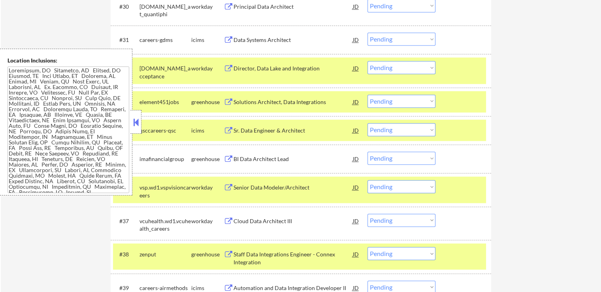
scroll to position [1185, 0]
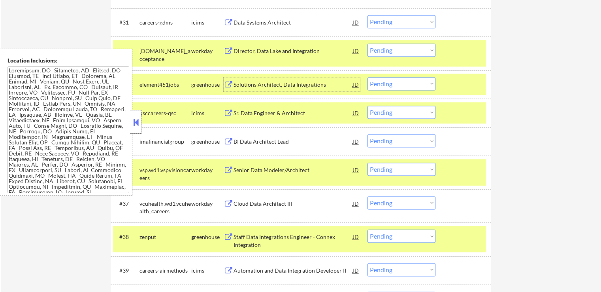
click at [256, 85] on div "Solutions Architect, Data Integrations" at bounding box center [293, 85] width 119 height 8
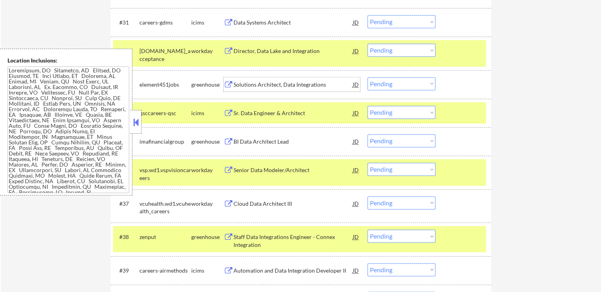
drag, startPoint x: 388, startPoint y: 81, endPoint x: 391, endPoint y: 89, distance: 8.0
click at [388, 81] on select "Choose an option... Pending Applied Excluded (Questions) Excluded (Expired) Exc…" at bounding box center [401, 83] width 68 height 13
click at [367, 77] on select "Choose an option... Pending Applied Excluded (Questions) Excluded (Expired) Exc…" at bounding box center [401, 83] width 68 height 13
click at [262, 137] on div "BI Data Architect Lead" at bounding box center [293, 141] width 119 height 14
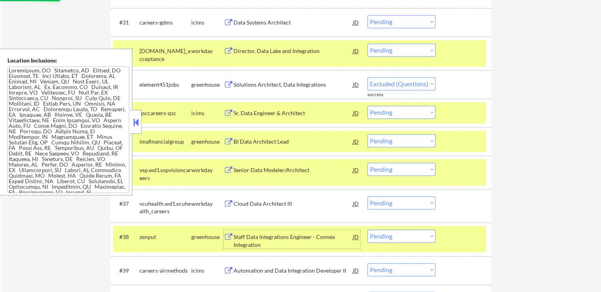
click at [242, 239] on div "Staff Data Integrations Engineer - Connex Integration" at bounding box center [293, 240] width 119 height 15
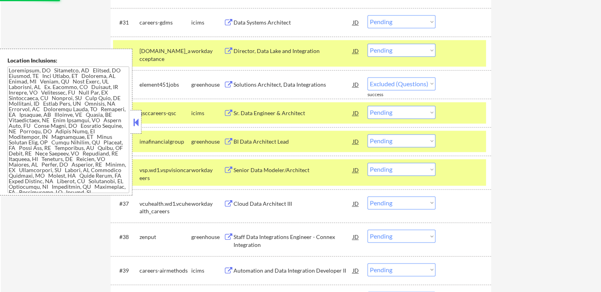
select select ""pending""
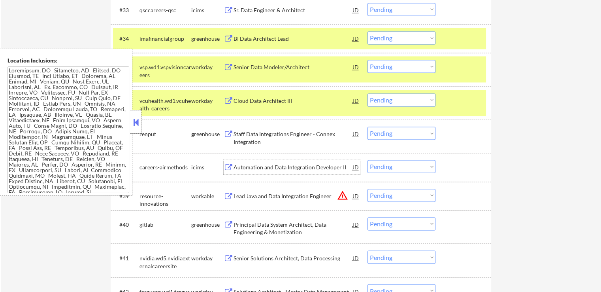
scroll to position [1264, 0]
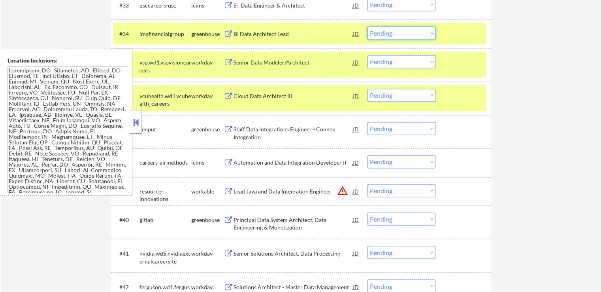
drag, startPoint x: 388, startPoint y: 31, endPoint x: 390, endPoint y: 38, distance: 6.8
click at [389, 32] on select "Choose an option... Pending Applied Excluded (Questions) Excluded (Expired) Exc…" at bounding box center [401, 32] width 68 height 13
click at [367, 26] on select "Choose an option... Pending Applied Excluded (Questions) Excluded (Expired) Exc…" at bounding box center [401, 32] width 68 height 13
select select ""pending""
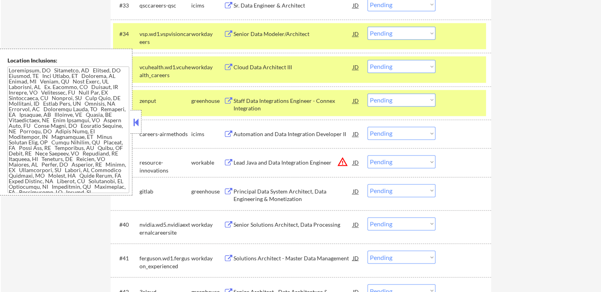
click at [270, 100] on div "Staff Data Integrations Engineer - Connex Integration" at bounding box center [293, 104] width 119 height 15
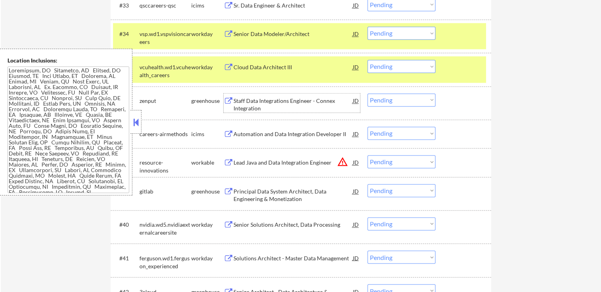
drag, startPoint x: 397, startPoint y: 99, endPoint x: 397, endPoint y: 105, distance: 6.3
click at [397, 99] on select "Choose an option... Pending Applied Excluded (Questions) Excluded (Expired) Exc…" at bounding box center [401, 99] width 68 height 13
click at [367, 93] on select "Choose an option... Pending Applied Excluded (Questions) Excluded (Expired) Exc…" at bounding box center [401, 99] width 68 height 13
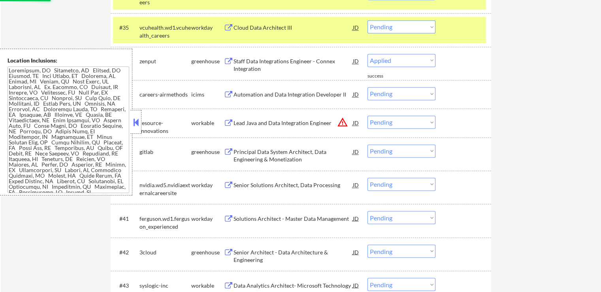
select select ""pending""
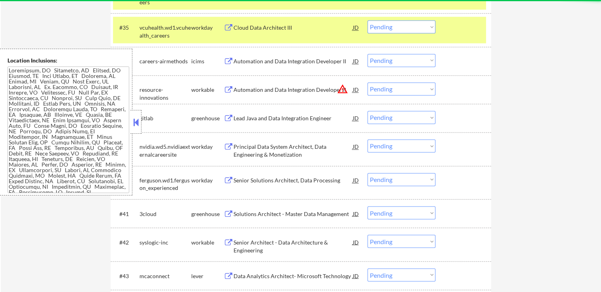
scroll to position [1343, 0]
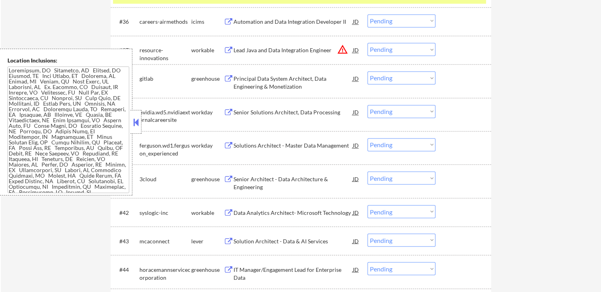
click at [246, 51] on div "Lead Java and Data Integration Engineer" at bounding box center [293, 50] width 119 height 8
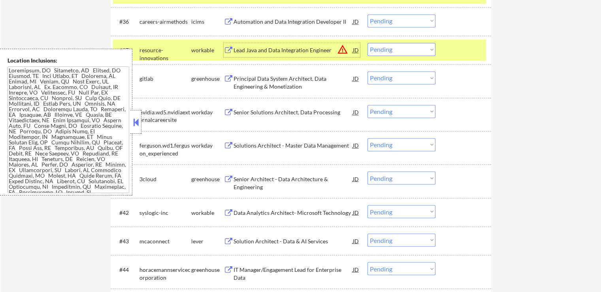
click at [250, 77] on div "Principal Data System Architect, Data Engineering & Monetization" at bounding box center [293, 82] width 119 height 15
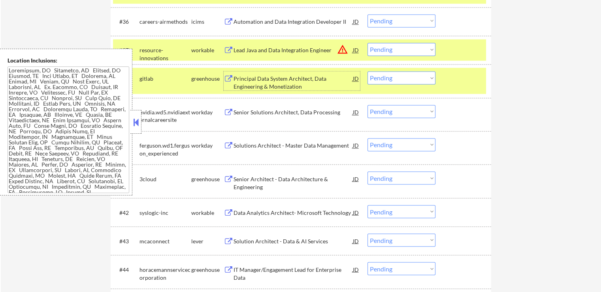
click at [250, 181] on div "Senior Architect - Data Architecture & Engineering" at bounding box center [293, 182] width 119 height 15
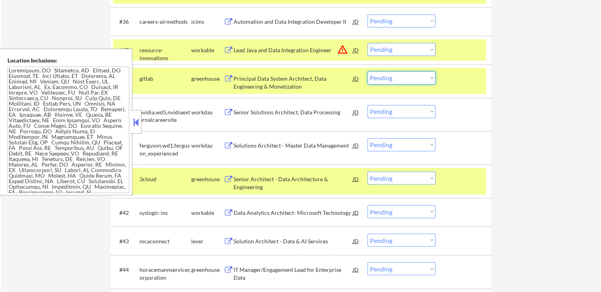
click at [401, 75] on select "Choose an option... Pending Applied Excluded (Questions) Excluded (Expired) Exc…" at bounding box center [401, 77] width 68 height 13
click at [367, 71] on select "Choose an option... Pending Applied Excluded (Questions) Excluded (Expired) Exc…" at bounding box center [401, 77] width 68 height 13
select select ""pending""
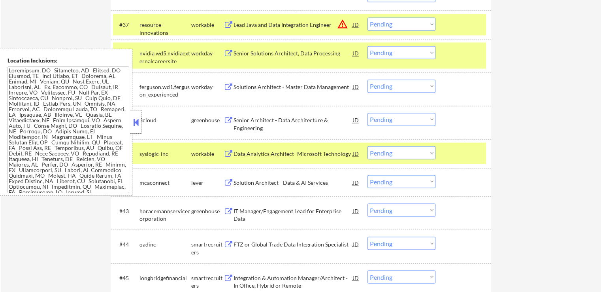
scroll to position [1383, 0]
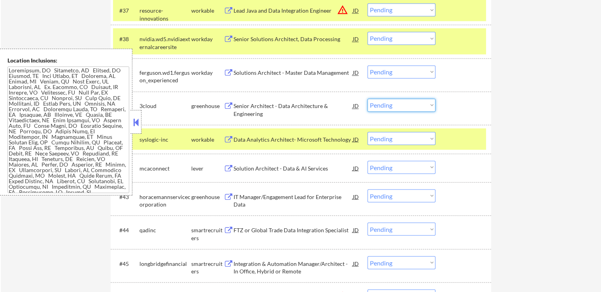
drag, startPoint x: 394, startPoint y: 104, endPoint x: 394, endPoint y: 111, distance: 7.5
click at [394, 104] on select "Choose an option... Pending Applied Excluded (Questions) Excluded (Expired) Exc…" at bounding box center [401, 104] width 68 height 13
click at [367, 98] on select "Choose an option... Pending Applied Excluded (Questions) Excluded (Expired) Exc…" at bounding box center [401, 104] width 68 height 13
click at [255, 137] on div "Data Analytics Architect- Microsoft Technology" at bounding box center [293, 139] width 119 height 8
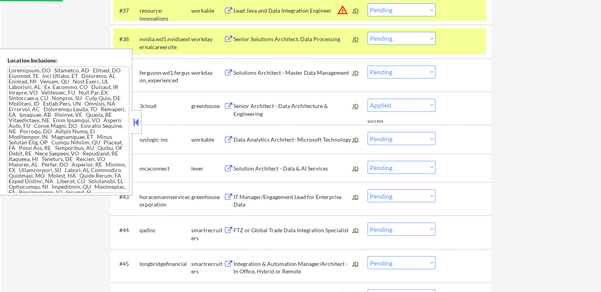
select select ""pending""
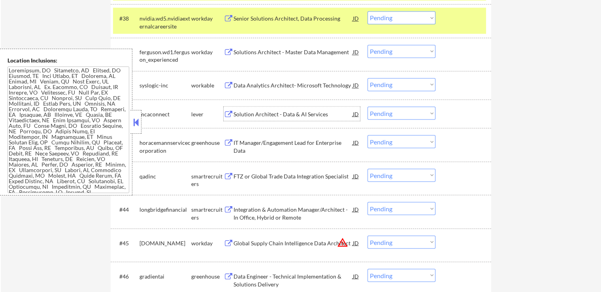
scroll to position [1422, 0]
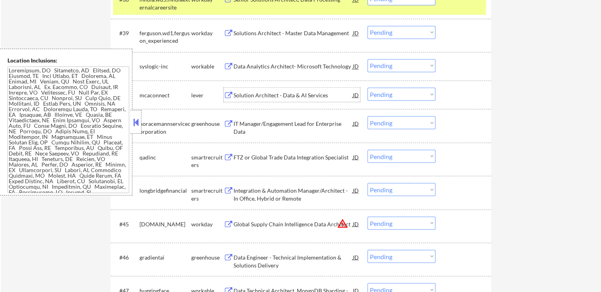
click at [255, 94] on div "Solution Architect - Data & AI Services" at bounding box center [293, 95] width 119 height 8
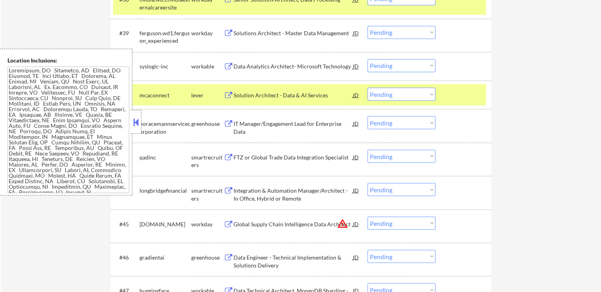
click at [244, 123] on div "IT Manager/Engagement Lead for Enterprise Data" at bounding box center [293, 126] width 119 height 15
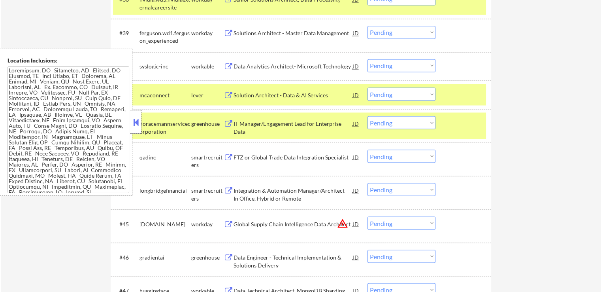
click at [245, 157] on div "FTZ or Global Trade Data Integration Specialist" at bounding box center [293, 157] width 119 height 8
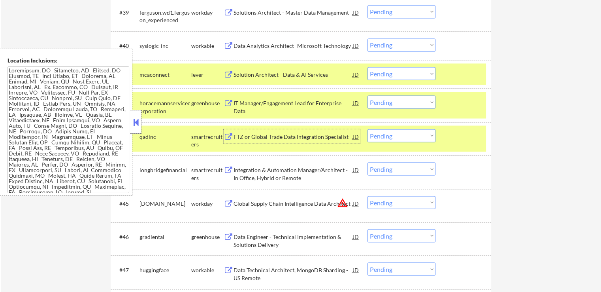
scroll to position [1462, 0]
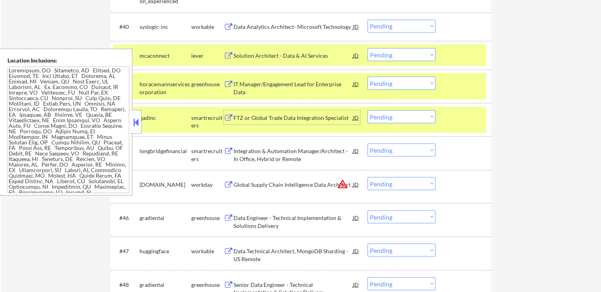
click at [387, 86] on select "Choose an option... Pending Applied Excluded (Questions) Excluded (Expired) Exc…" at bounding box center [401, 82] width 68 height 13
click at [367, 76] on select "Choose an option... Pending Applied Excluded (Questions) Excluded (Expired) Exc…" at bounding box center [401, 82] width 68 height 13
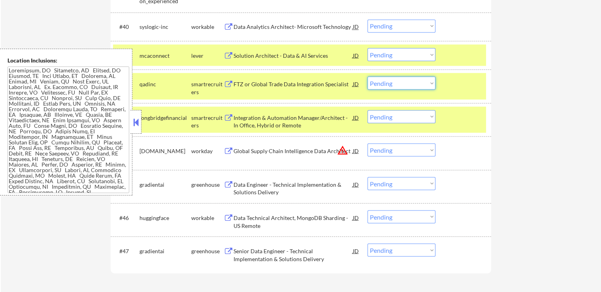
click at [388, 89] on select "Choose an option... Pending Applied Excluded (Questions) Excluded (Expired) Exc…" at bounding box center [401, 82] width 68 height 13
click at [367, 76] on select "Choose an option... Pending Applied Excluded (Questions) Excluded (Expired) Exc…" at bounding box center [401, 82] width 68 height 13
click at [256, 122] on div "Integration & Automation Manager/Architect - In Office, Hybrid or Remote" at bounding box center [293, 120] width 119 height 15
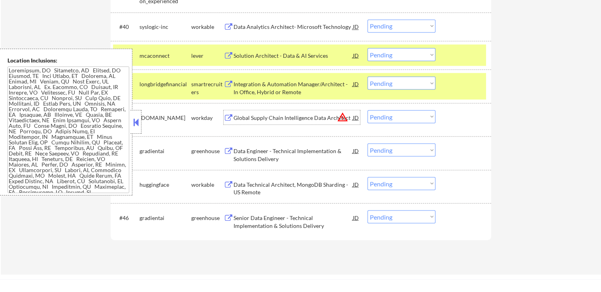
click at [392, 86] on select "Choose an option... Pending Applied Excluded (Questions) Excluded (Expired) Exc…" at bounding box center [401, 82] width 68 height 13
click at [367, 76] on select "Choose an option... Pending Applied Excluded (Questions) Excluded (Expired) Exc…" at bounding box center [401, 82] width 68 height 13
select select ""pending""
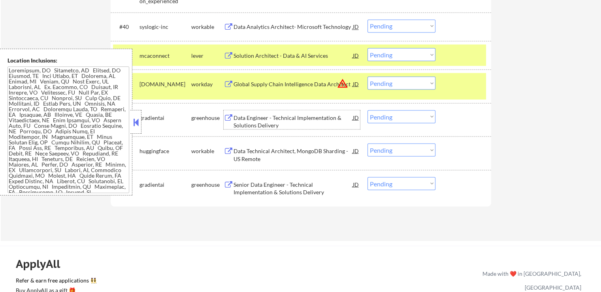
click at [243, 121] on div "Data Engineer - Technical Implementation & Solutions Delivery" at bounding box center [293, 120] width 119 height 15
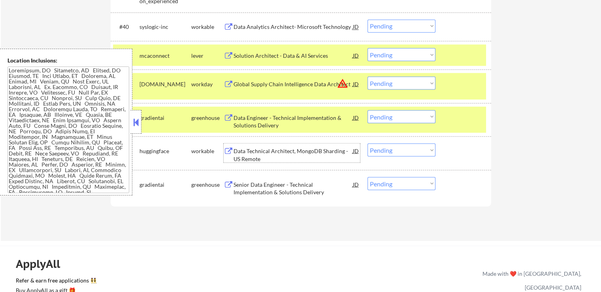
click at [242, 149] on div "Data Technical Architect, MongoDB Sharding - US Remote" at bounding box center [293, 154] width 119 height 15
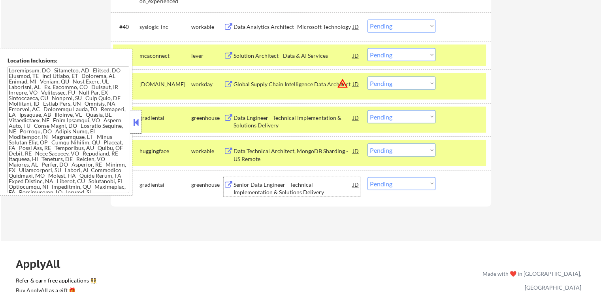
click at [247, 188] on div "Senior Data Engineer - Technical Implementation & Solutions Delivery" at bounding box center [293, 187] width 119 height 15
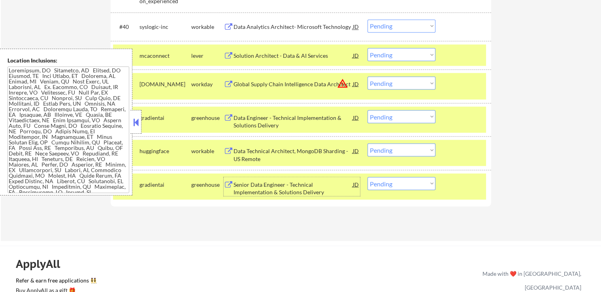
drag, startPoint x: 405, startPoint y: 147, endPoint x: 407, endPoint y: 151, distance: 4.1
click at [406, 147] on select "Choose an option... Pending Applied Excluded (Questions) Excluded (Expired) Exc…" at bounding box center [401, 149] width 68 height 13
click at [367, 143] on select "Choose an option... Pending Applied Excluded (Questions) Excluded (Expired) Exc…" at bounding box center [401, 149] width 68 height 13
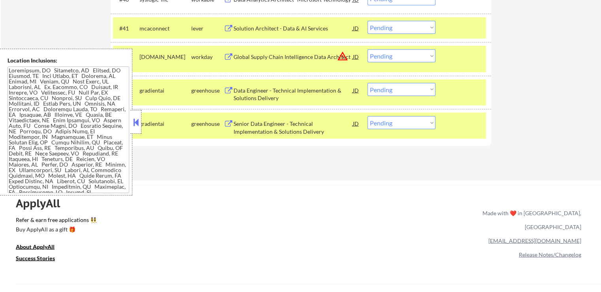
scroll to position [1501, 0]
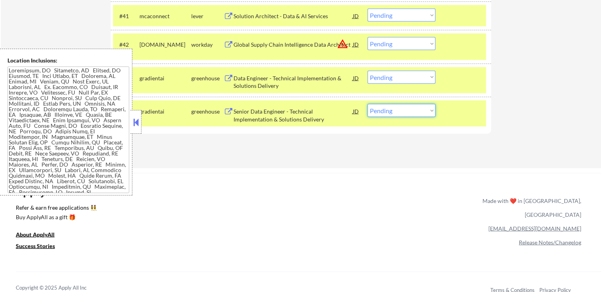
drag, startPoint x: 390, startPoint y: 111, endPoint x: 394, endPoint y: 116, distance: 5.9
click at [393, 113] on select "Choose an option... Pending Applied Excluded (Questions) Excluded (Expired) Exc…" at bounding box center [401, 110] width 68 height 13
select select ""applied""
click at [367, 104] on select "Choose an option... Pending Applied Excluded (Questions) Excluded (Expired) Exc…" at bounding box center [401, 110] width 68 height 13
click at [385, 77] on select "Choose an option... Pending Applied Excluded (Questions) Excluded (Expired) Exc…" at bounding box center [401, 76] width 68 height 13
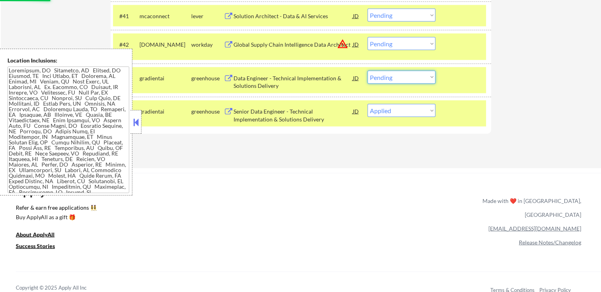
select select ""applied""
click at [367, 70] on select "Choose an option... Pending Applied Excluded (Questions) Excluded (Expired) Exc…" at bounding box center [401, 76] width 68 height 13
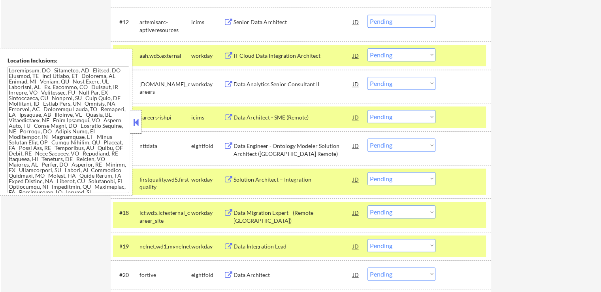
scroll to position [597, 0]
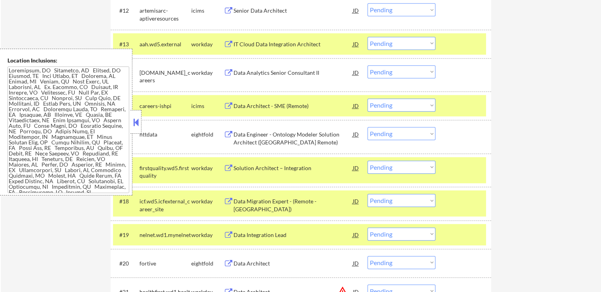
click at [238, 69] on div "Data Analytics Senior Consultant II" at bounding box center [293, 73] width 119 height 8
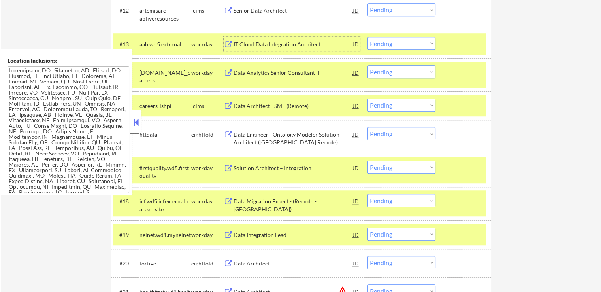
click at [241, 41] on div "IT Cloud Data Integration Architect" at bounding box center [293, 44] width 119 height 8
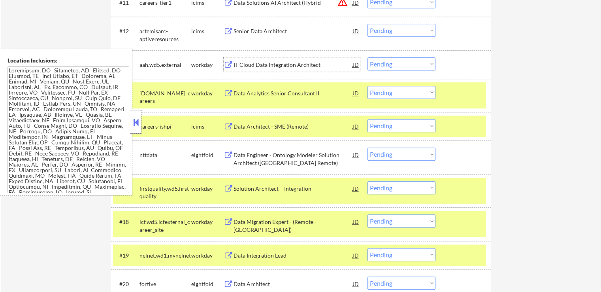
scroll to position [558, 0]
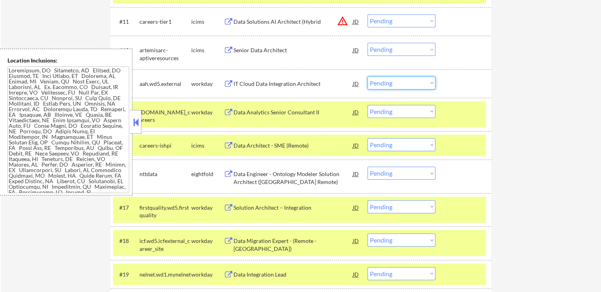
click at [403, 82] on select "Choose an option... Pending Applied Excluded (Questions) Excluded (Expired) Exc…" at bounding box center [401, 82] width 68 height 13
click at [367, 76] on select "Choose an option... Pending Applied Excluded (Questions) Excluded (Expired) Exc…" at bounding box center [401, 82] width 68 height 13
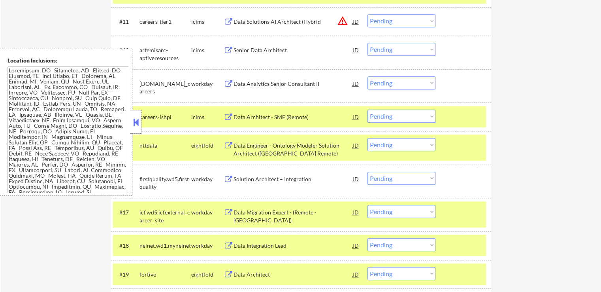
drag, startPoint x: 398, startPoint y: 79, endPoint x: 399, endPoint y: 87, distance: 7.9
click at [398, 79] on select "Choose an option... Pending Applied Excluded (Questions) Excluded (Expired) Exc…" at bounding box center [401, 82] width 68 height 13
click at [367, 76] on select "Choose an option... Pending Applied Excluded (Questions) Excluded (Expired) Exc…" at bounding box center [401, 82] width 68 height 13
select select ""pending""
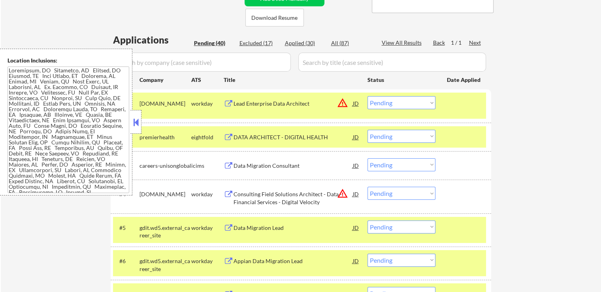
scroll to position [123, 0]
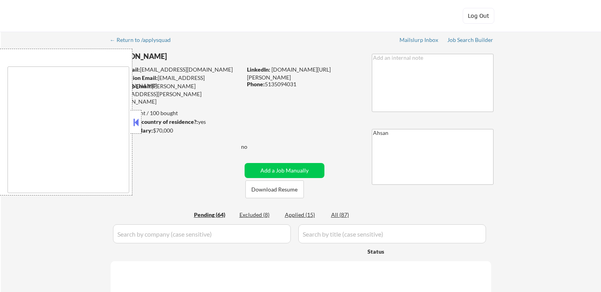
select select ""pending""
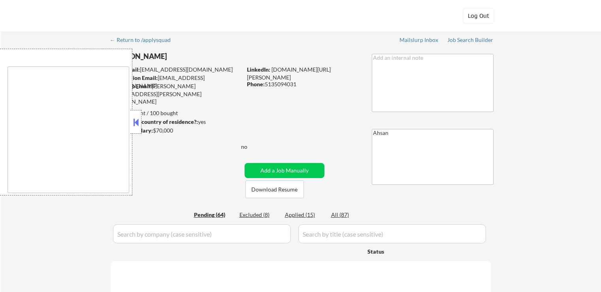
select select ""pending""
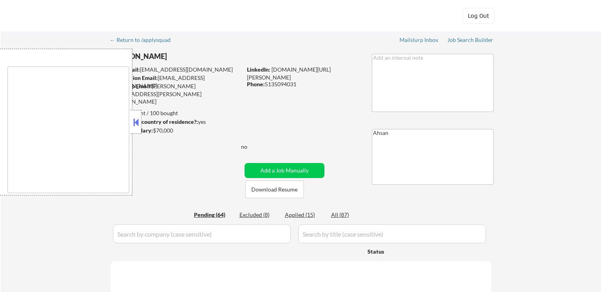
select select ""pending""
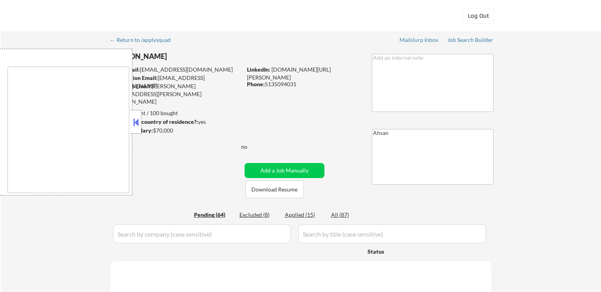
select select ""pending""
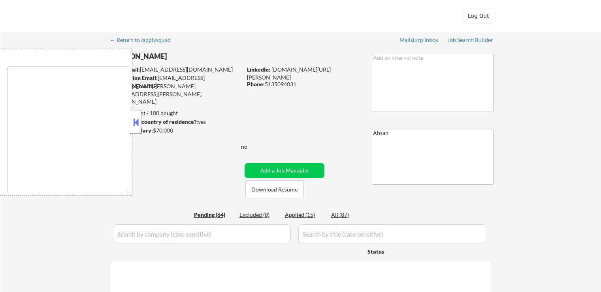
select select ""pending""
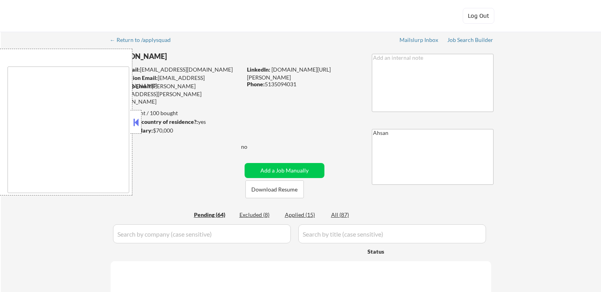
select select ""pending""
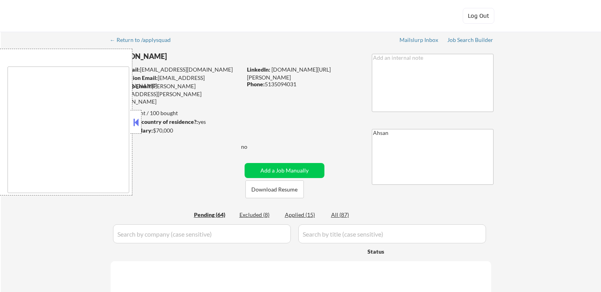
select select ""pending""
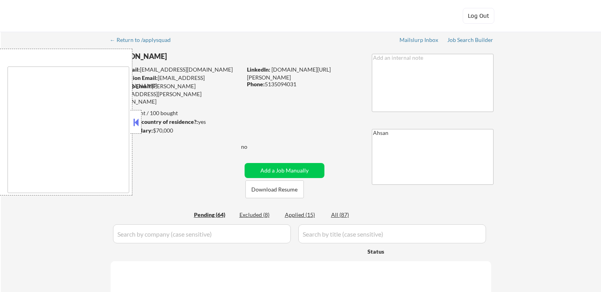
select select ""pending""
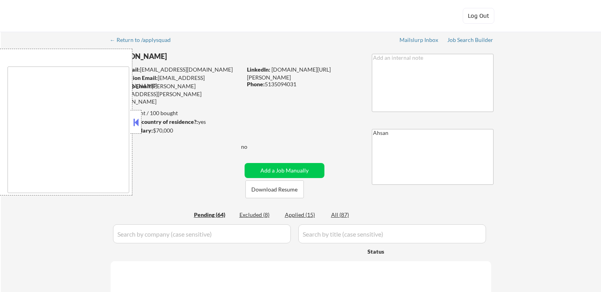
select select ""pending""
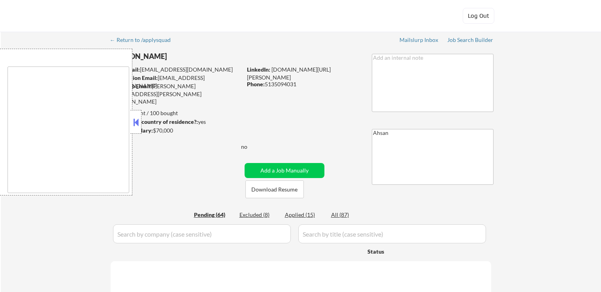
select select ""pending""
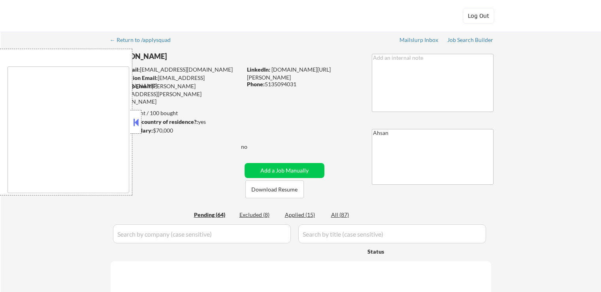
select select ""pending""
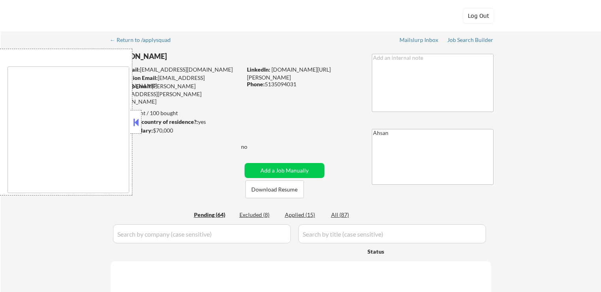
select select ""pending""
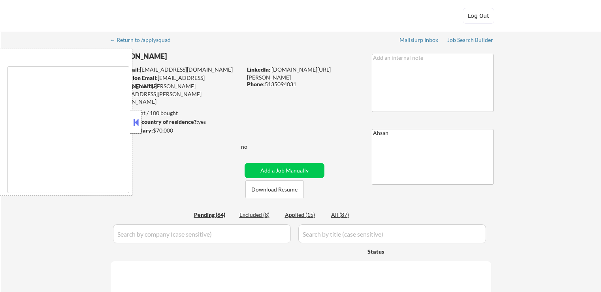
select select ""pending""
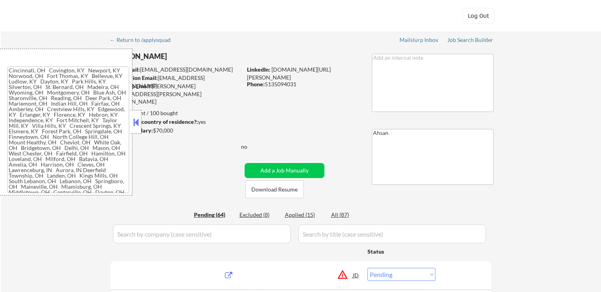
type textarea "[GEOGRAPHIC_DATA], [GEOGRAPHIC_DATA] [GEOGRAPHIC_DATA], [GEOGRAPHIC_DATA] [GEOG…"
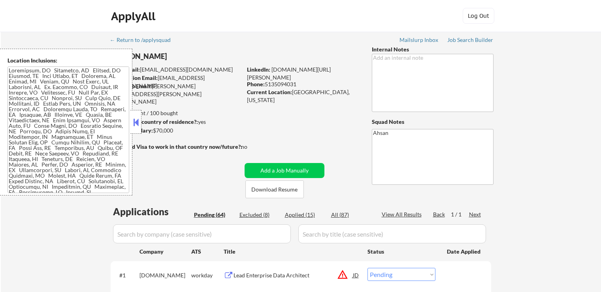
select select ""pending""
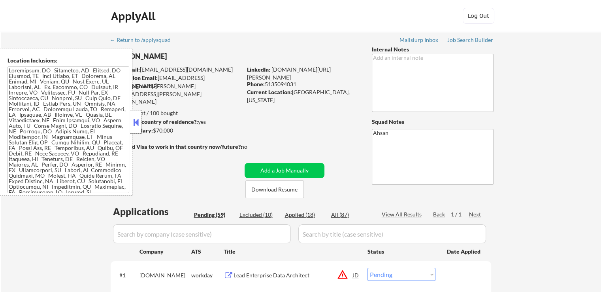
select select ""pending""
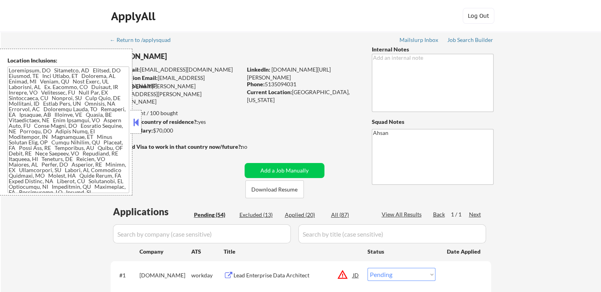
select select ""pending""
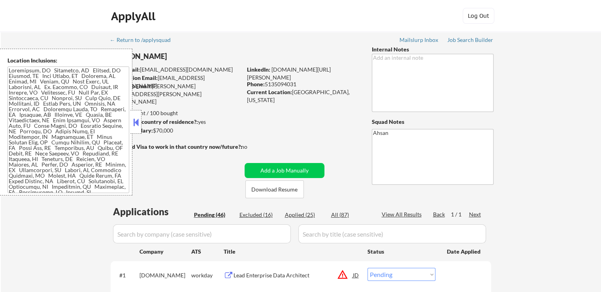
select select ""pending""
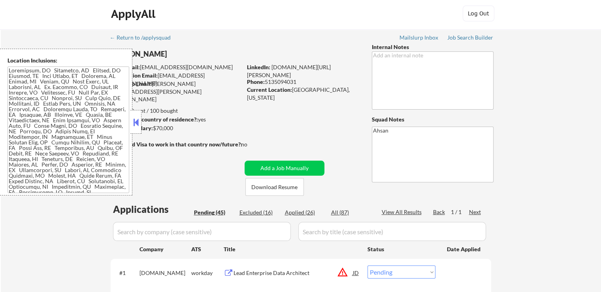
scroll to position [79, 0]
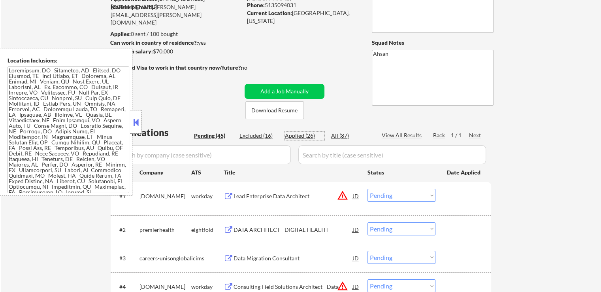
click at [305, 137] on div "Applied (26)" at bounding box center [305, 136] width 40 height 8
select select ""applied""
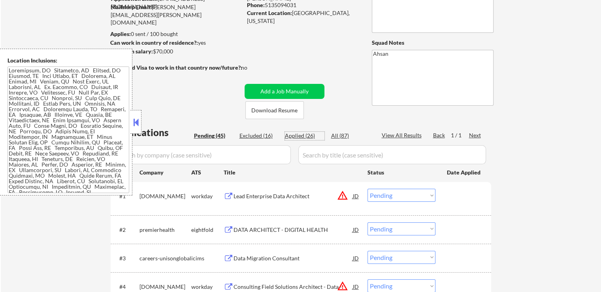
select select ""applied""
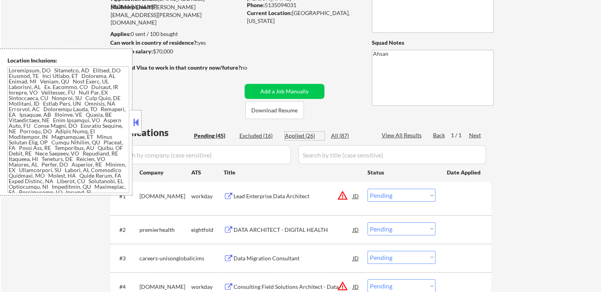
select select ""applied""
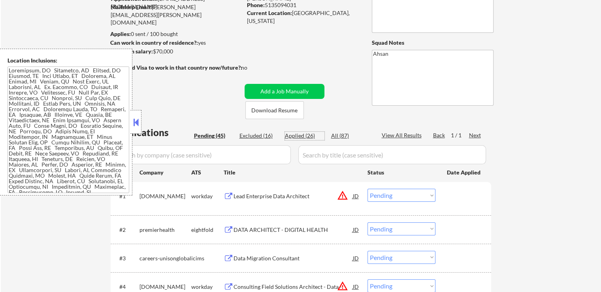
select select ""applied""
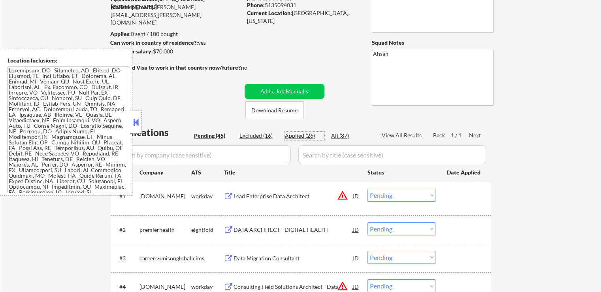
select select ""applied""
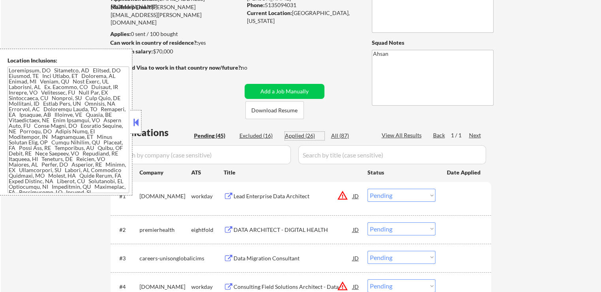
select select ""applied""
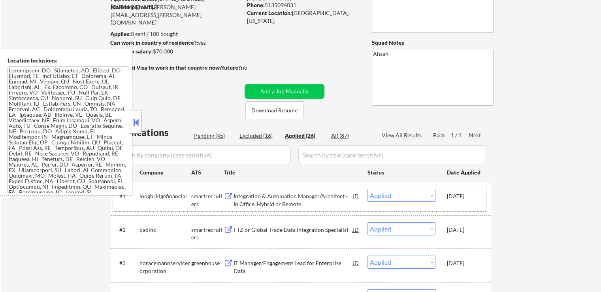
drag, startPoint x: 454, startPoint y: 198, endPoint x: 478, endPoint y: 198, distance: 24.9
click at [478, 198] on div "#1 longbridgefinancial smartrecruiters Integration & Automation Manager/Archite…" at bounding box center [299, 198] width 373 height 26
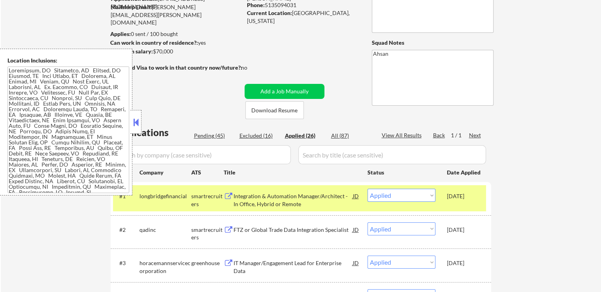
copy div "[DATE]"
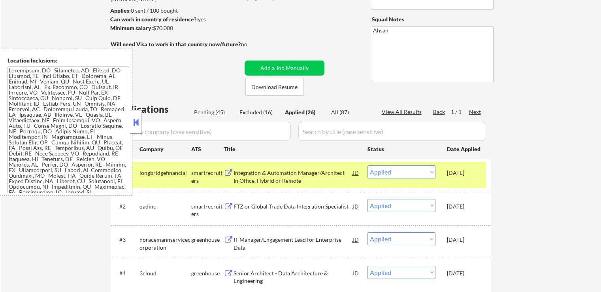
scroll to position [40, 0]
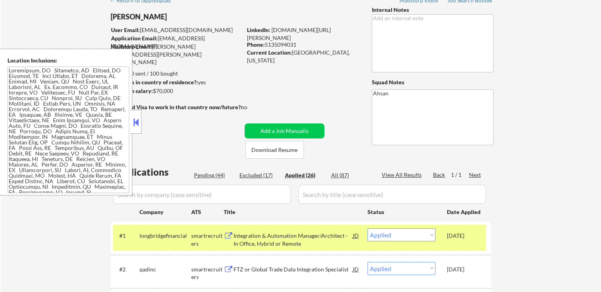
select select ""applied""
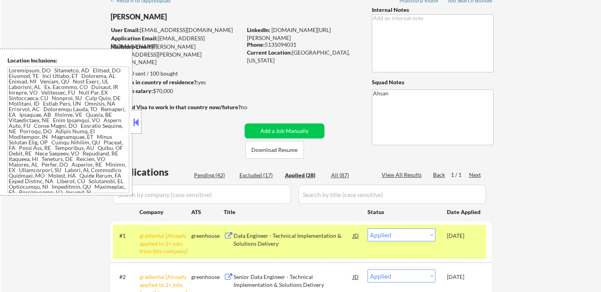
select select ""applied""
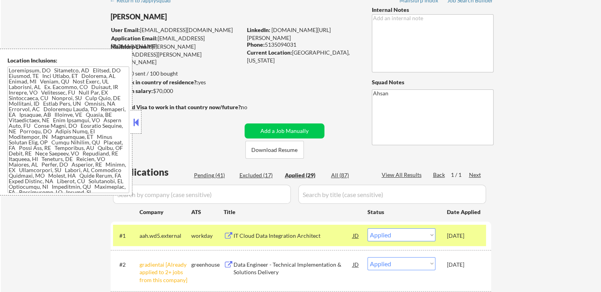
select select ""applied""
